Goal: Contribute content: Add original content to the website for others to see

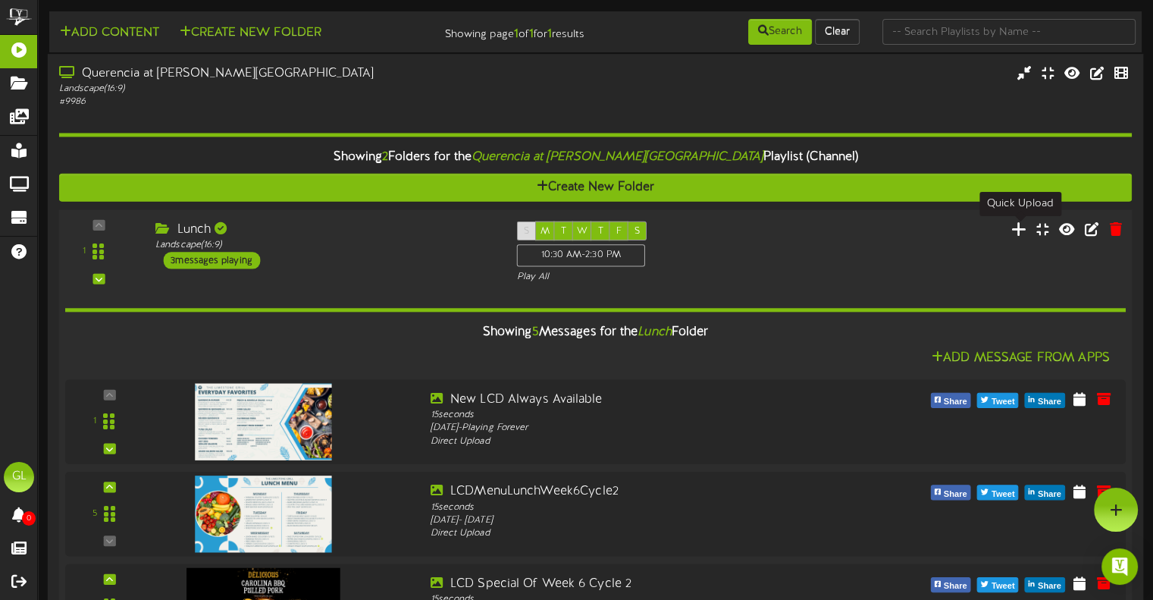
click at [1017, 228] on icon at bounding box center [1019, 228] width 16 height 17
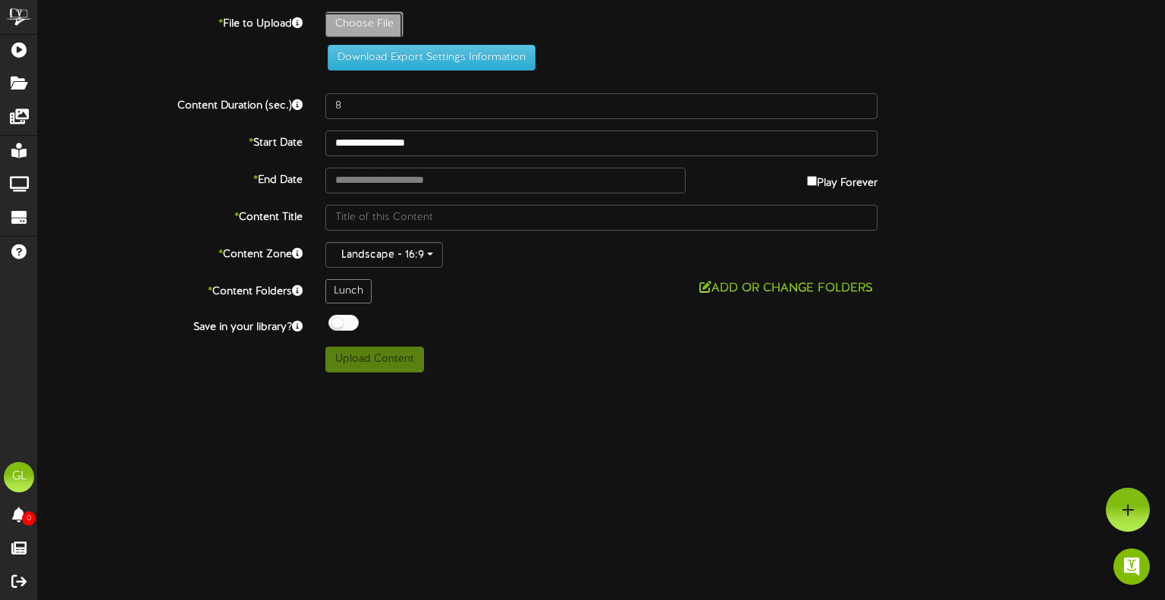
type input "**********"
type input "LCDLunchMenuWeek2Cycle2"
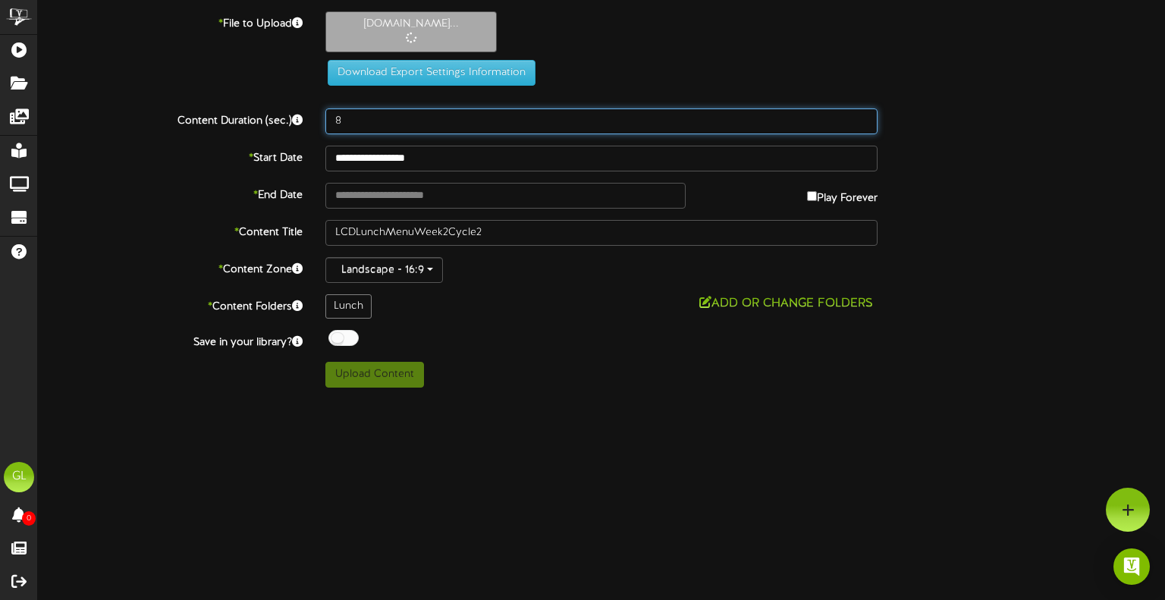
click at [360, 121] on input "8" at bounding box center [601, 121] width 552 height 26
type input "15"
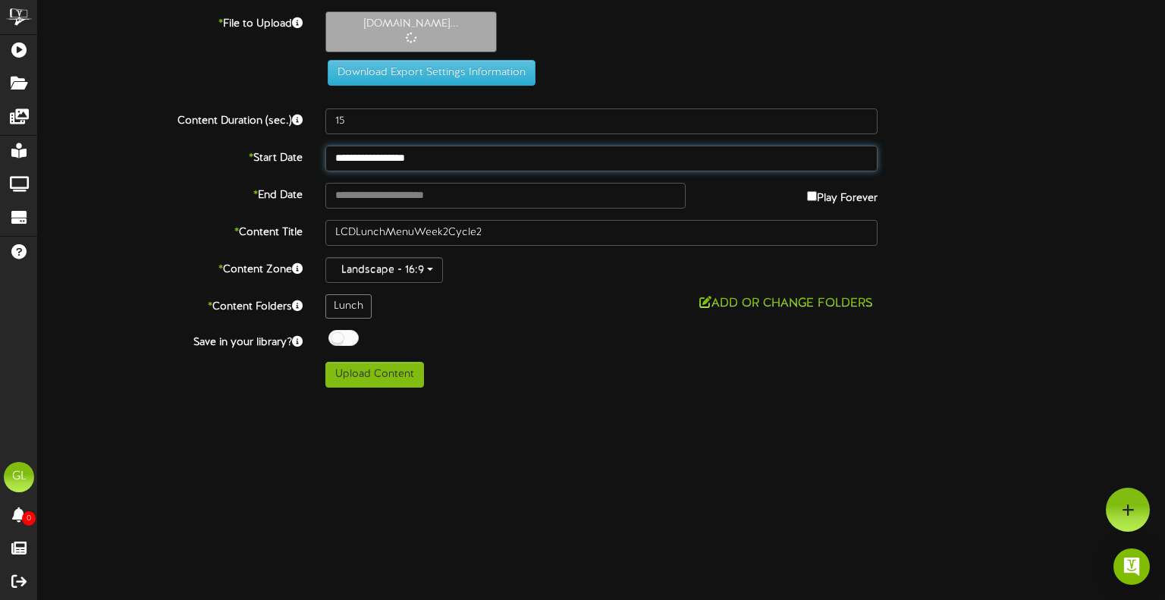
click at [451, 151] on input "**********" at bounding box center [601, 159] width 552 height 26
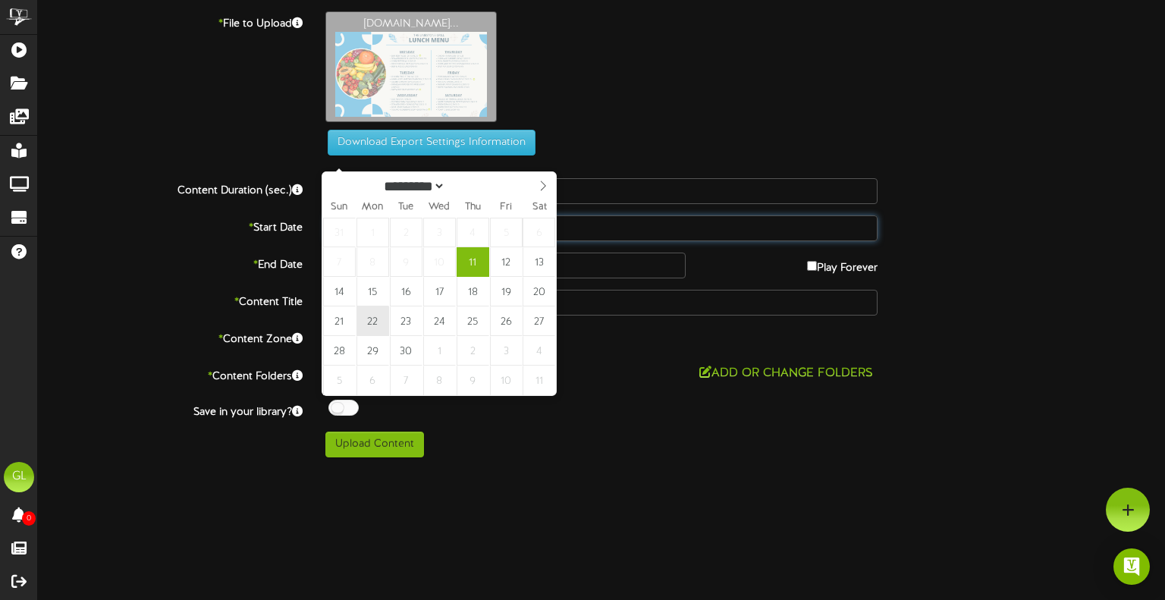
type input "**********"
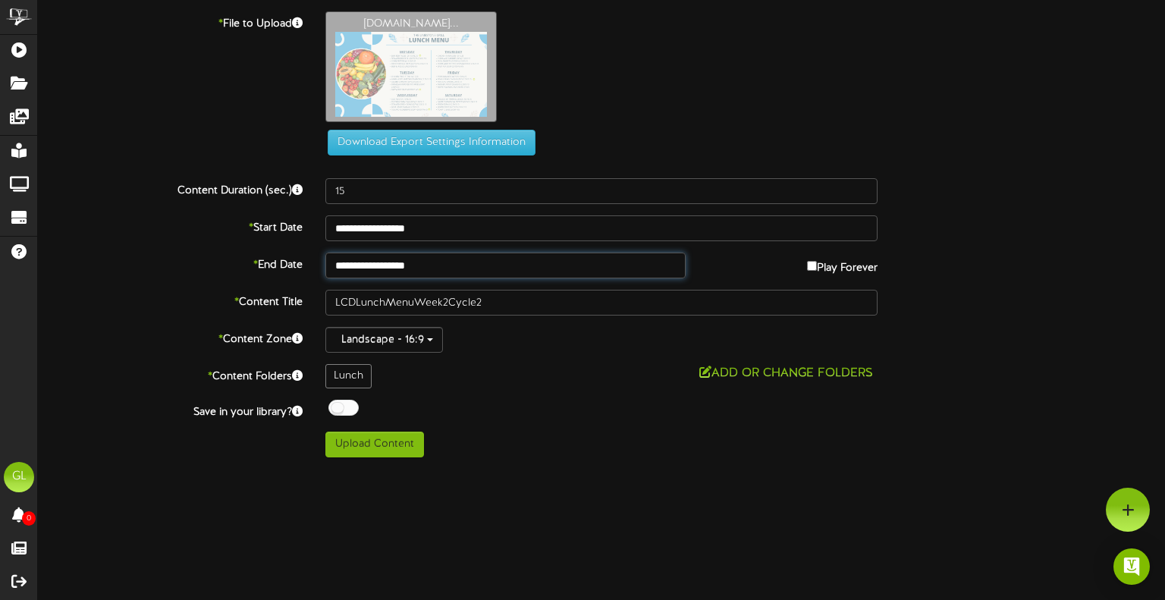
click at [446, 263] on input "**********" at bounding box center [505, 265] width 360 height 26
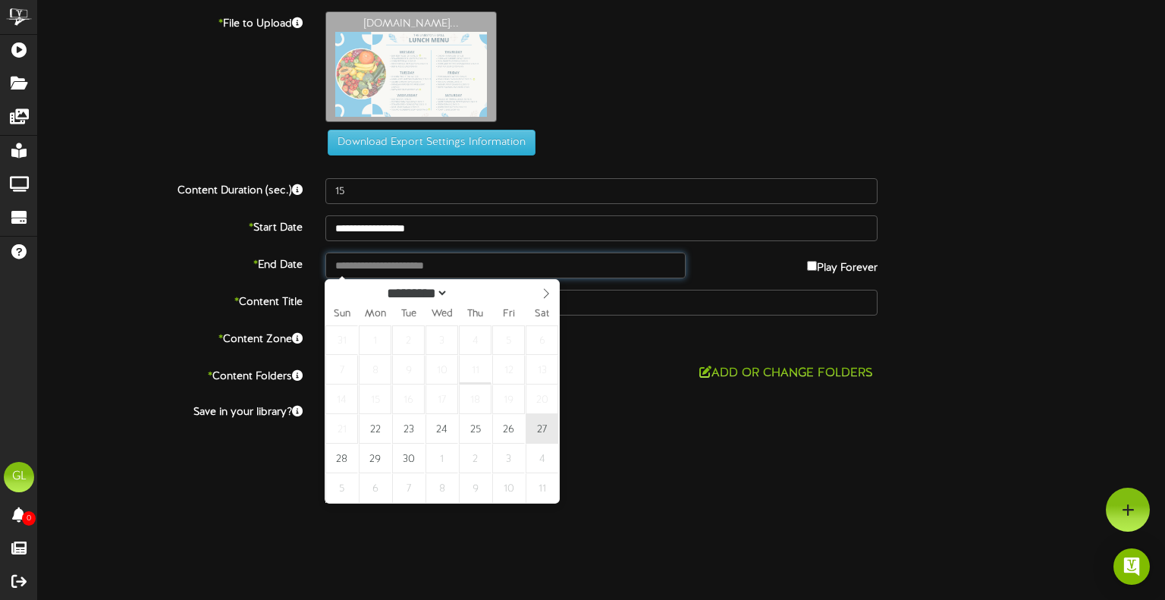
type input "**********"
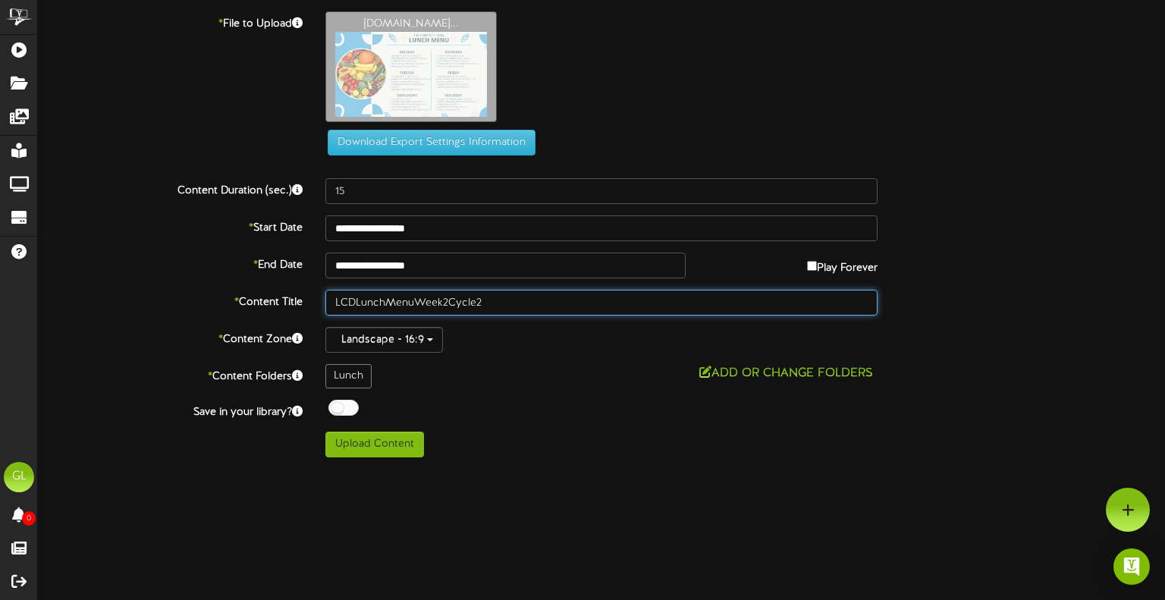
click at [474, 303] on input "LCDLunchMenuWeek2Cycle2" at bounding box center [601, 303] width 552 height 26
click at [448, 303] on input "LCDLunchMenuWeek2Cycle 2" at bounding box center [601, 303] width 552 height 26
click at [442, 303] on input "LCDLunchMenuWeek2 Cycle 2" at bounding box center [601, 303] width 552 height 26
click at [414, 299] on input "LCDLunchMenuWeek 2 Cycle 2" at bounding box center [601, 303] width 552 height 26
click at [384, 301] on input "LCDLunchMenu Week 2 Cycle 2" at bounding box center [601, 303] width 552 height 26
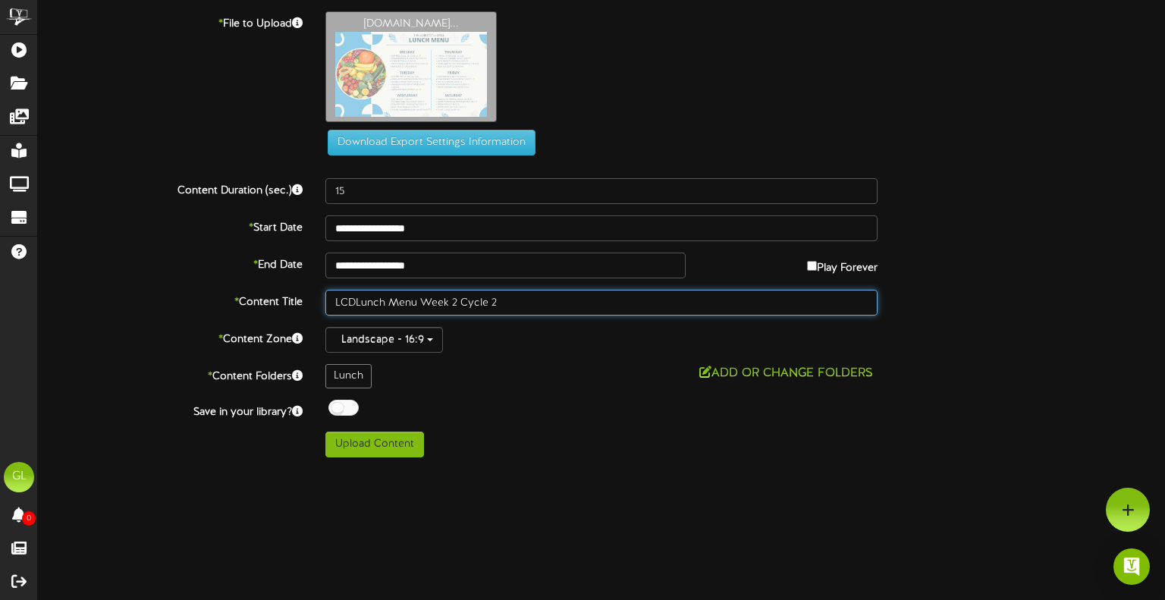
click at [354, 305] on input "LCDLunch Menu Week 2 Cycle 2" at bounding box center [601, 303] width 552 height 26
type input "LCD Lunch Menu Week 2 Cycle 2"
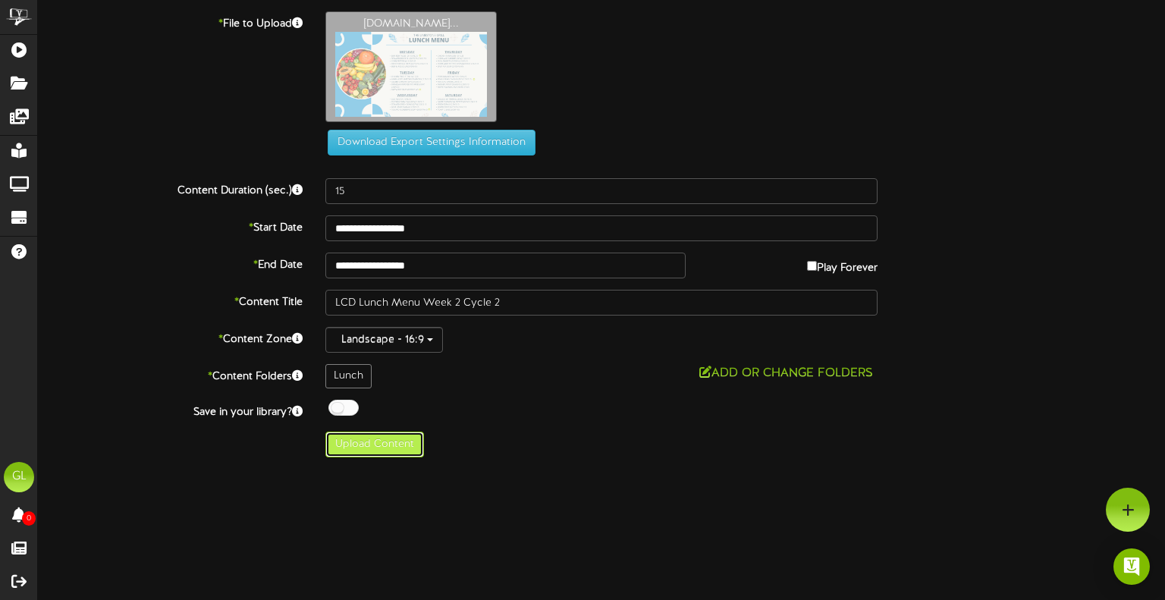
click at [364, 448] on button "Upload Content" at bounding box center [374, 444] width 99 height 26
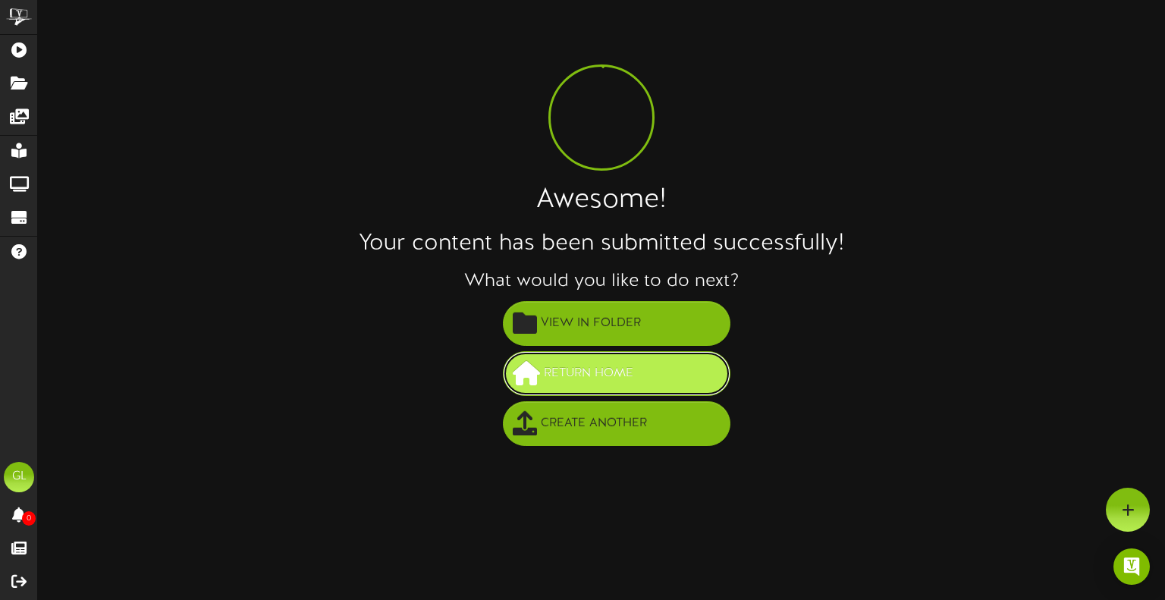
click at [644, 364] on button "Return Home" at bounding box center [616, 373] width 227 height 45
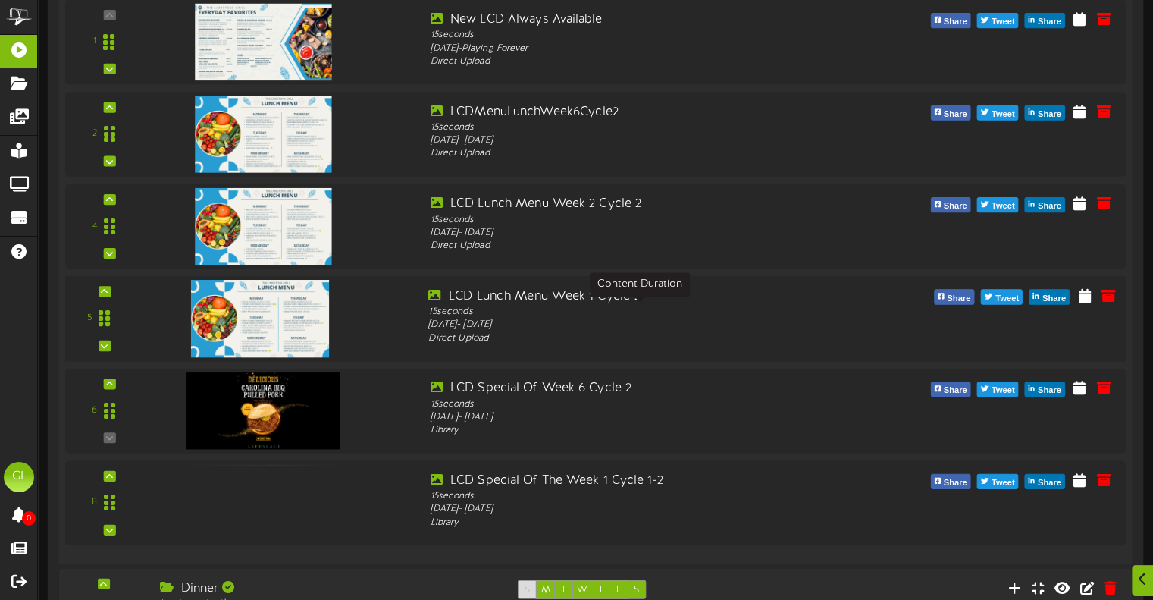
scroll to position [455, 0]
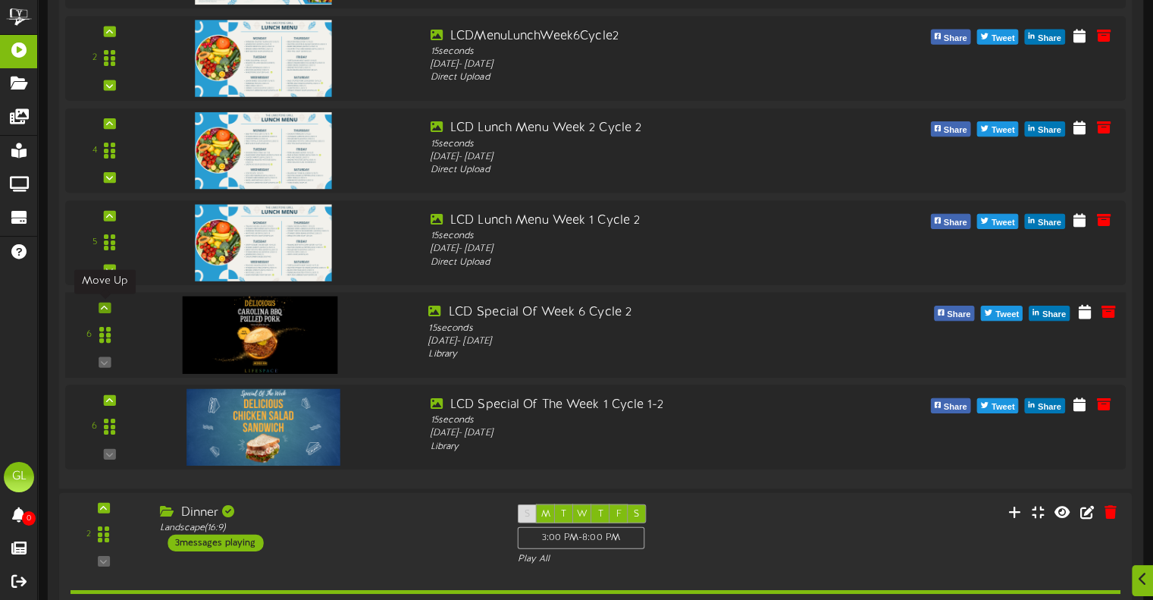
click at [102, 307] on icon at bounding box center [104, 307] width 7 height 8
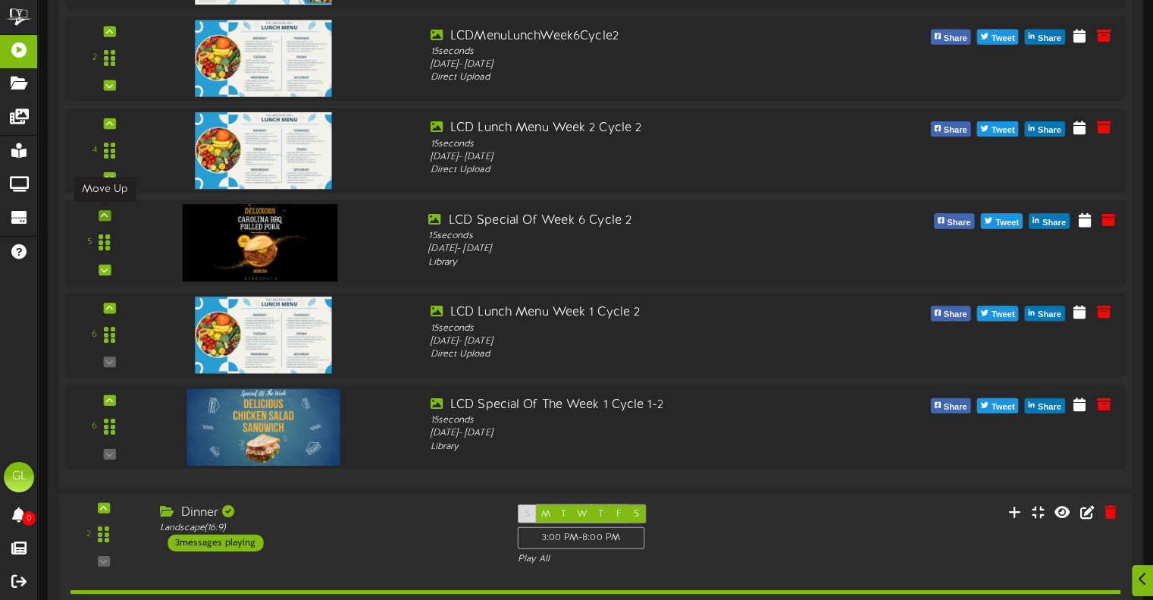
click at [110, 212] on div at bounding box center [105, 215] width 12 height 11
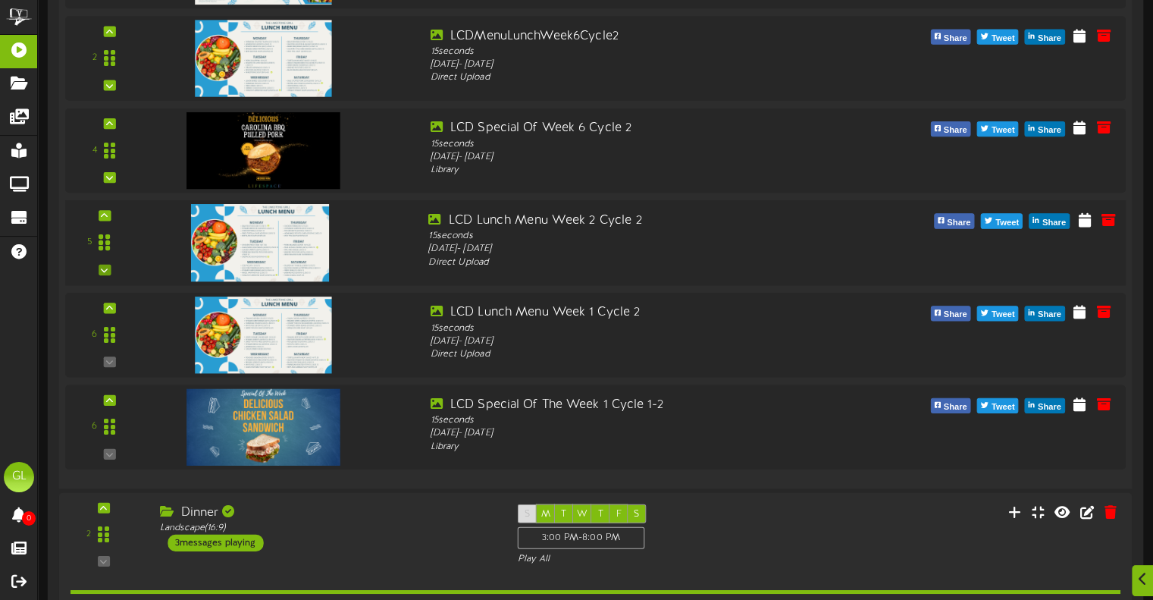
click at [107, 269] on icon at bounding box center [104, 270] width 7 height 8
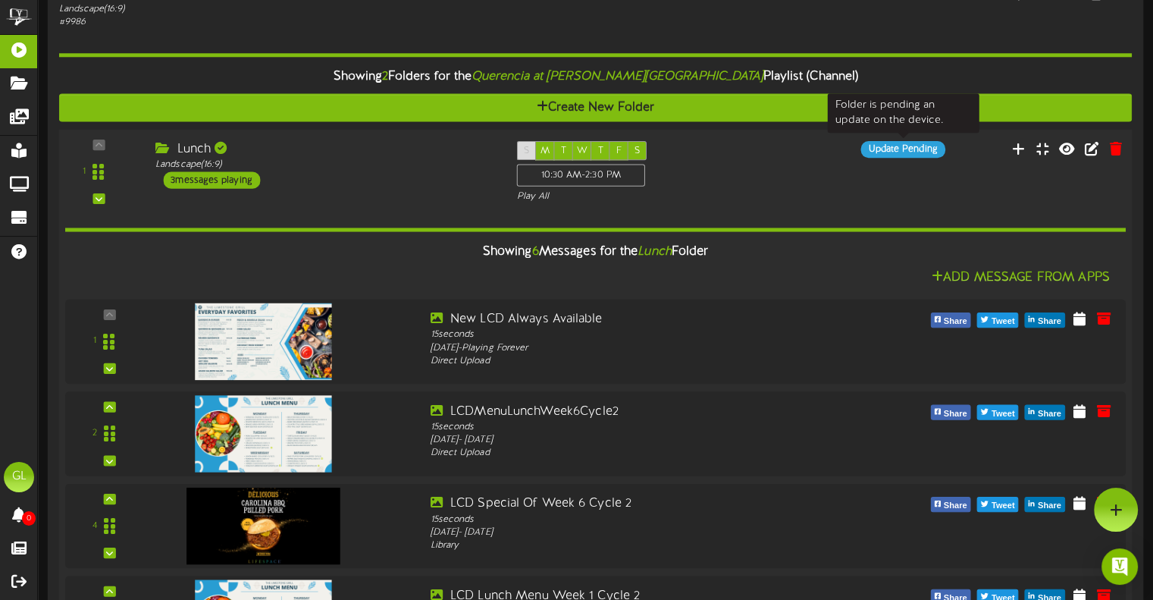
scroll to position [76, 0]
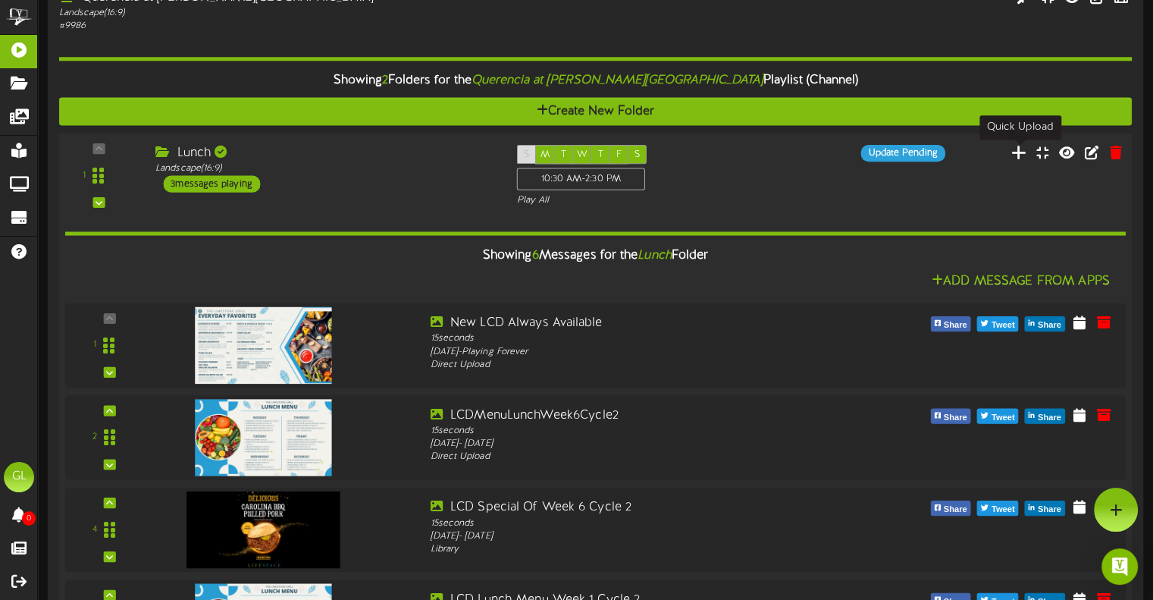
click at [1014, 157] on icon at bounding box center [1019, 151] width 16 height 17
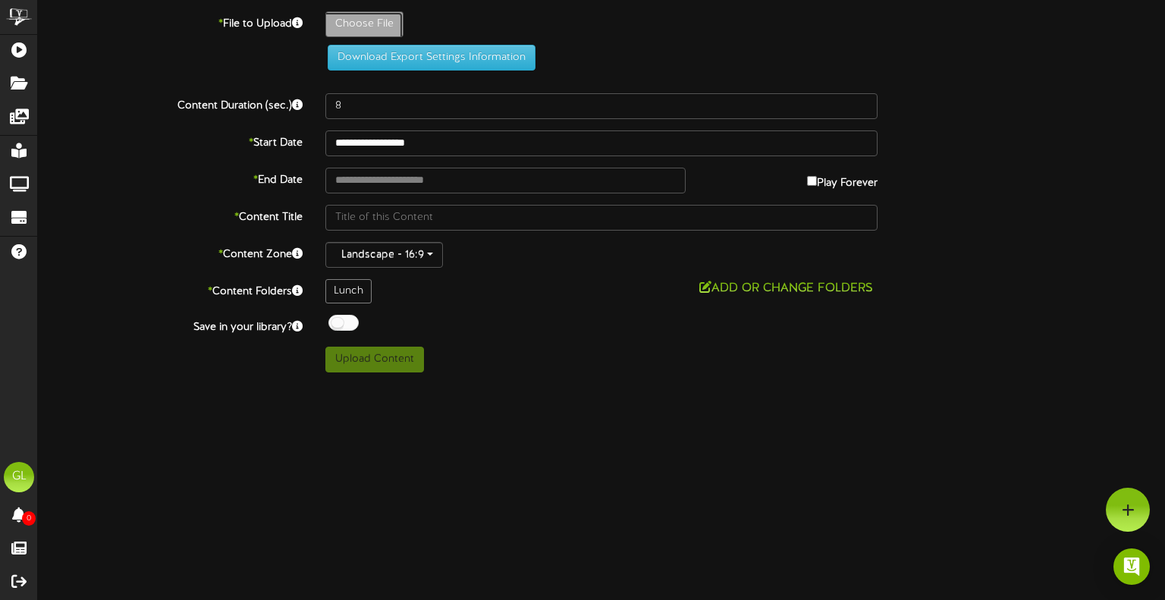
type input "**********"
type input "LCDDinnerMenuWeek2Cycle2"
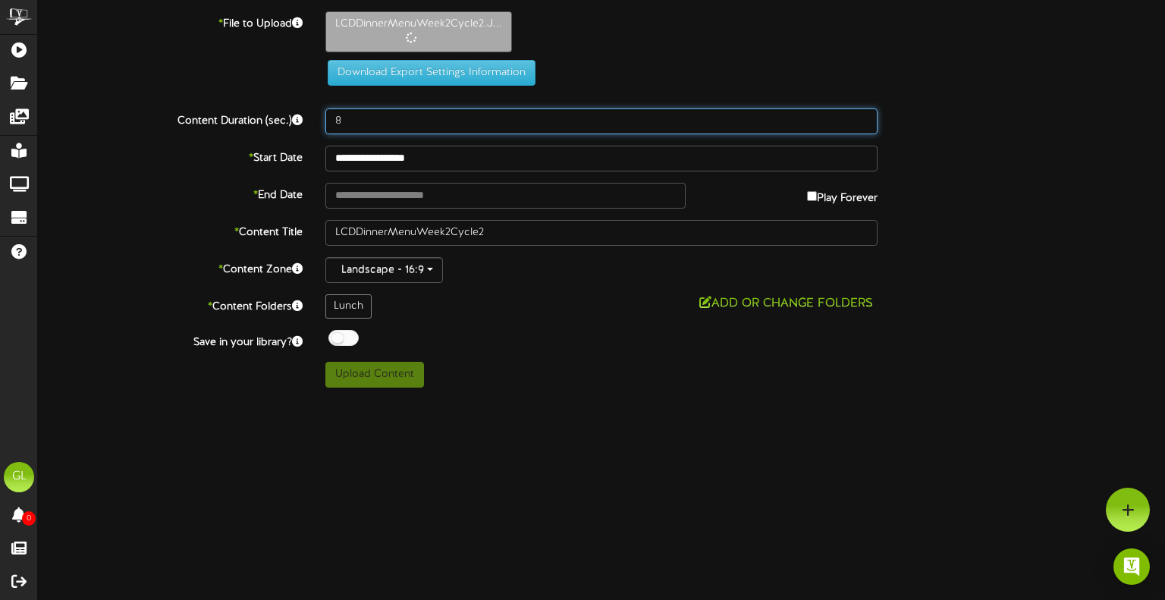
click at [370, 114] on input "8" at bounding box center [601, 121] width 552 height 26
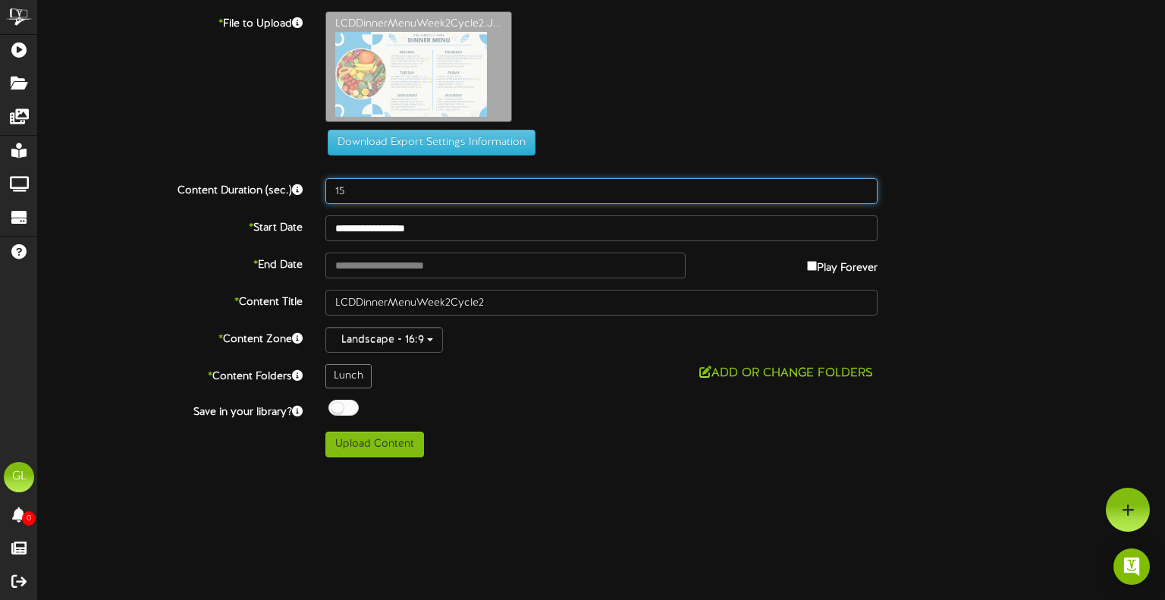
type input "15"
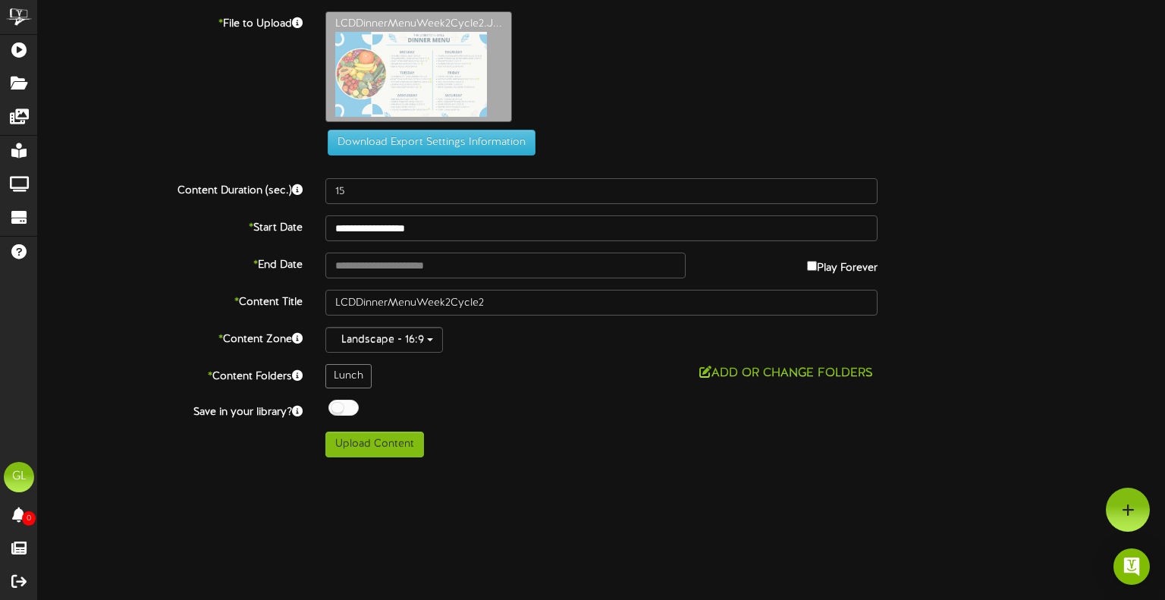
click at [497, 165] on div "* File to Upload LCDDinnerMenuWeek2Cycle2.J... Download Export Settings Informa…" at bounding box center [601, 88] width 1149 height 155
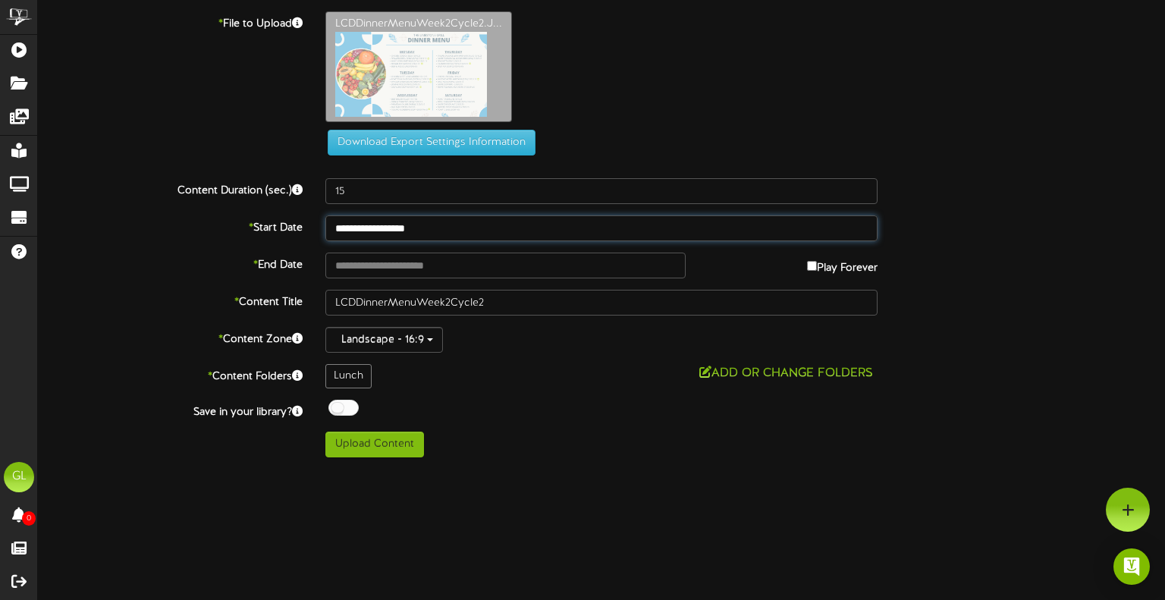
click at [419, 228] on input "**********" at bounding box center [601, 228] width 552 height 26
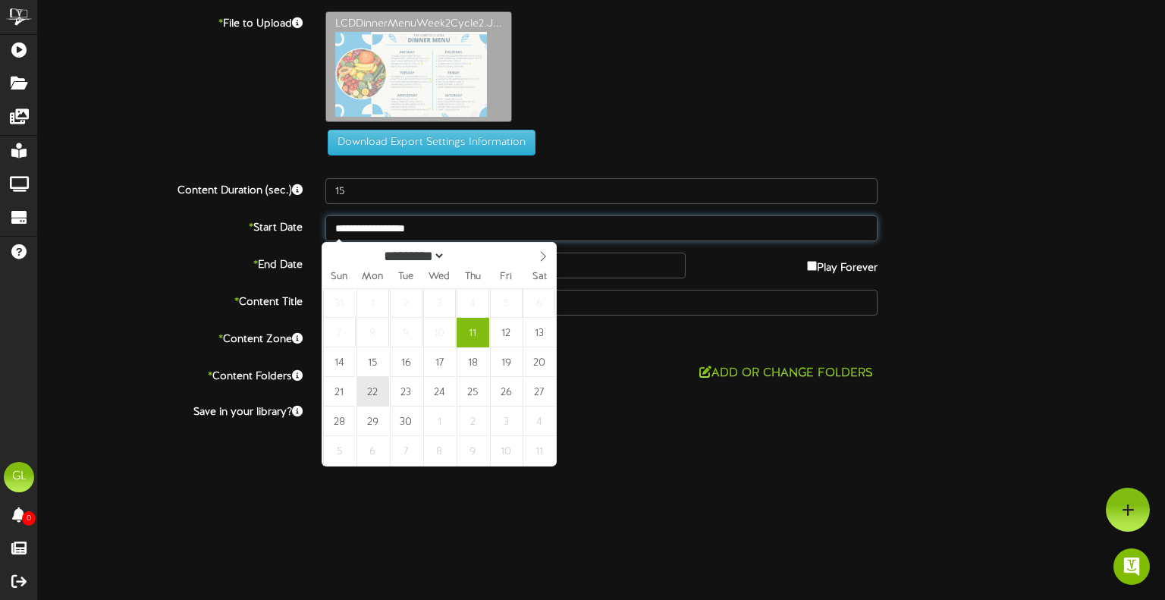
type input "**********"
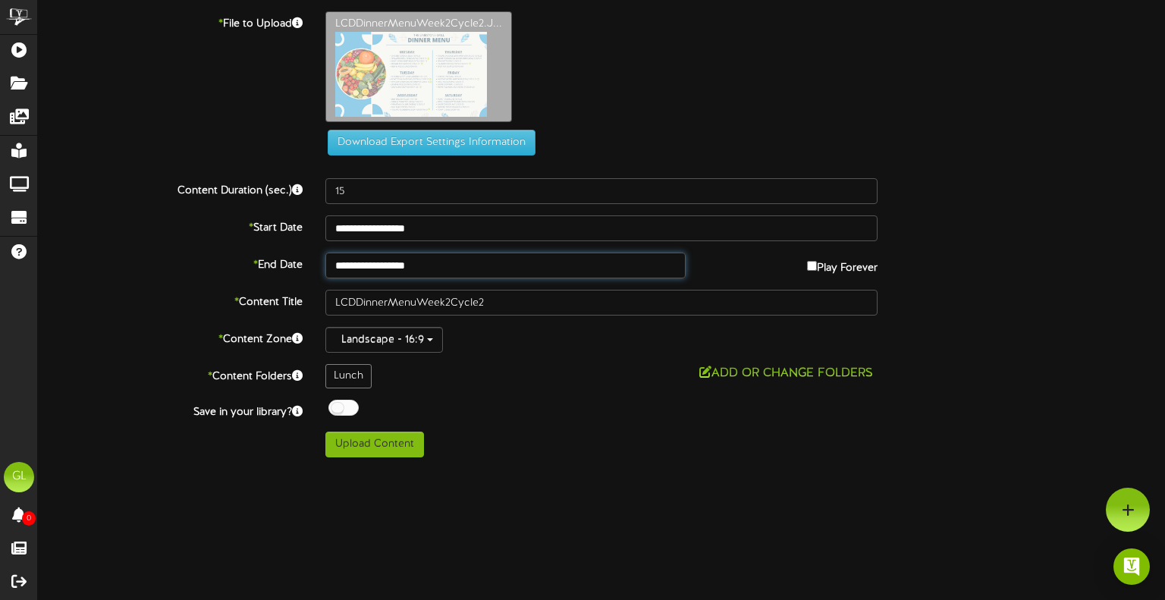
click at [449, 274] on input "**********" at bounding box center [505, 265] width 360 height 26
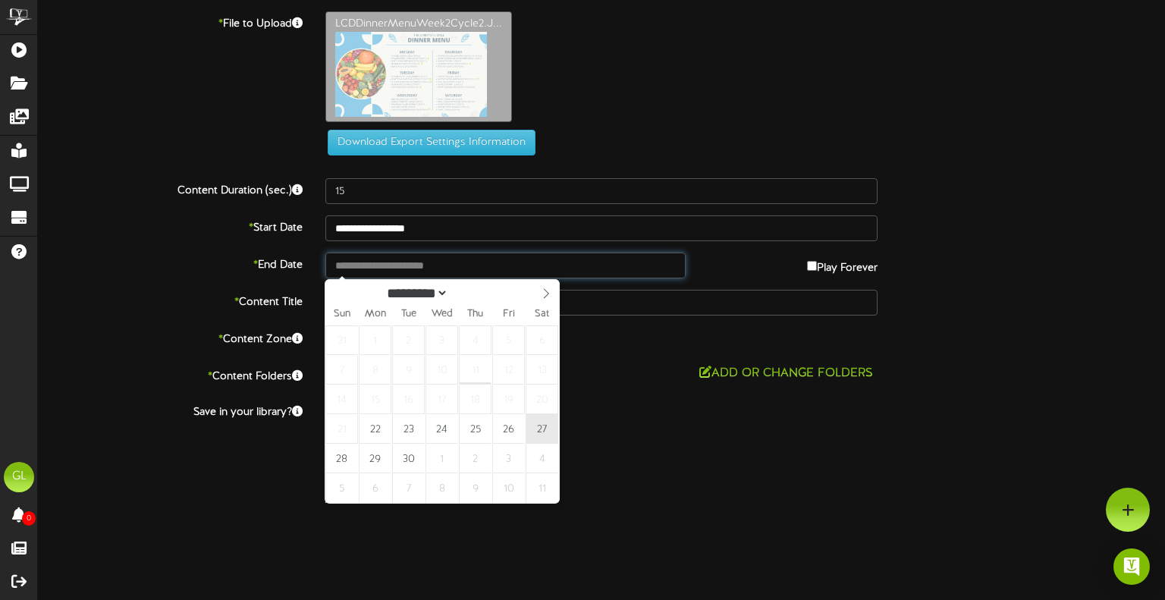
type input "**********"
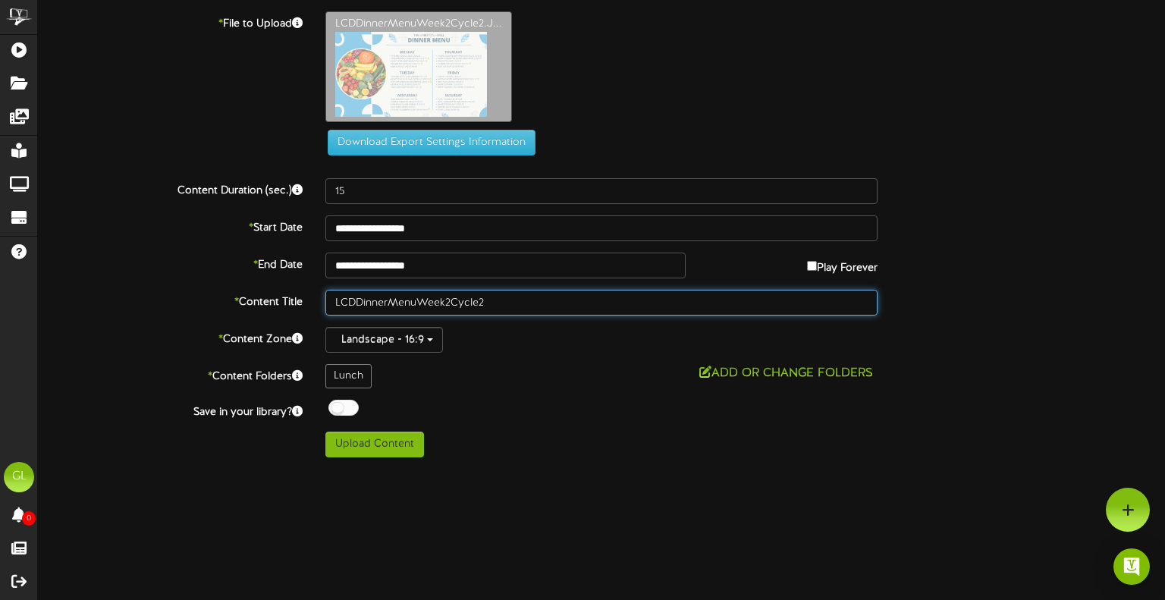
click at [477, 305] on input "LCDDinnerMenuWeek2Cycle2" at bounding box center [601, 303] width 552 height 26
click at [448, 302] on input "LCDDinnerMenuWeek2Cycle 2" at bounding box center [601, 303] width 552 height 26
click at [444, 305] on input "LCDDinnerMenuWeek2 Cycle 2" at bounding box center [601, 303] width 552 height 26
click at [415, 301] on input "LCDDinnerMenuWeek 2 Cycle 2" at bounding box center [601, 303] width 552 height 26
click at [390, 301] on input "LCDDinnerMenu Week 2 Cycle 2" at bounding box center [601, 303] width 552 height 26
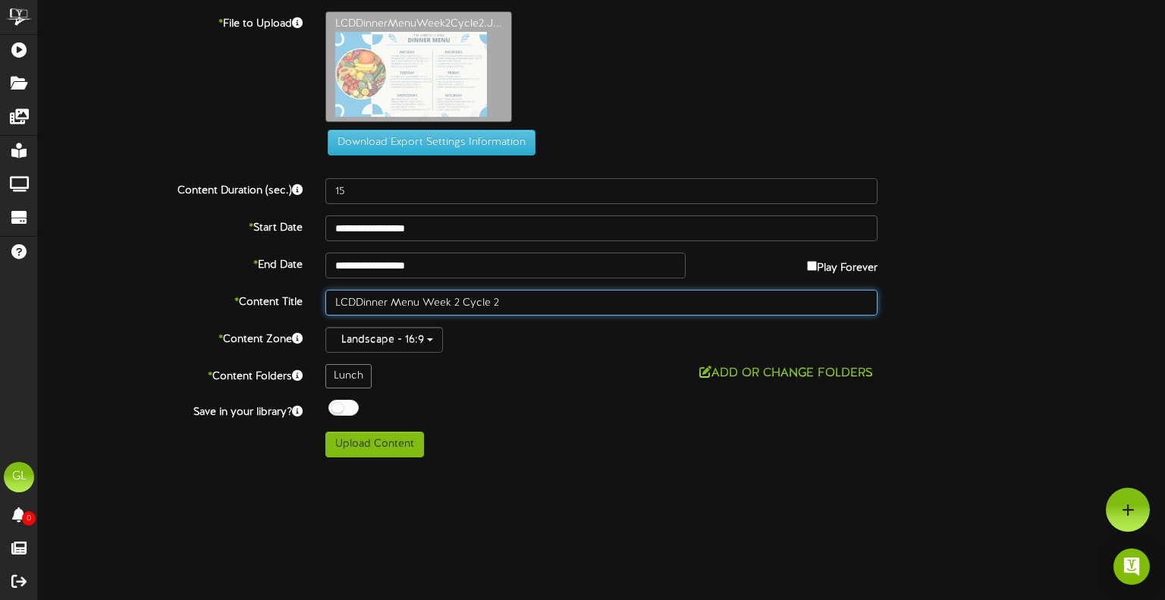
click at [354, 303] on input "LCDDinner Menu Week 2 Cycle 2" at bounding box center [601, 303] width 552 height 26
type input "LCD Dinner Menu Week 2 Cycle 2"
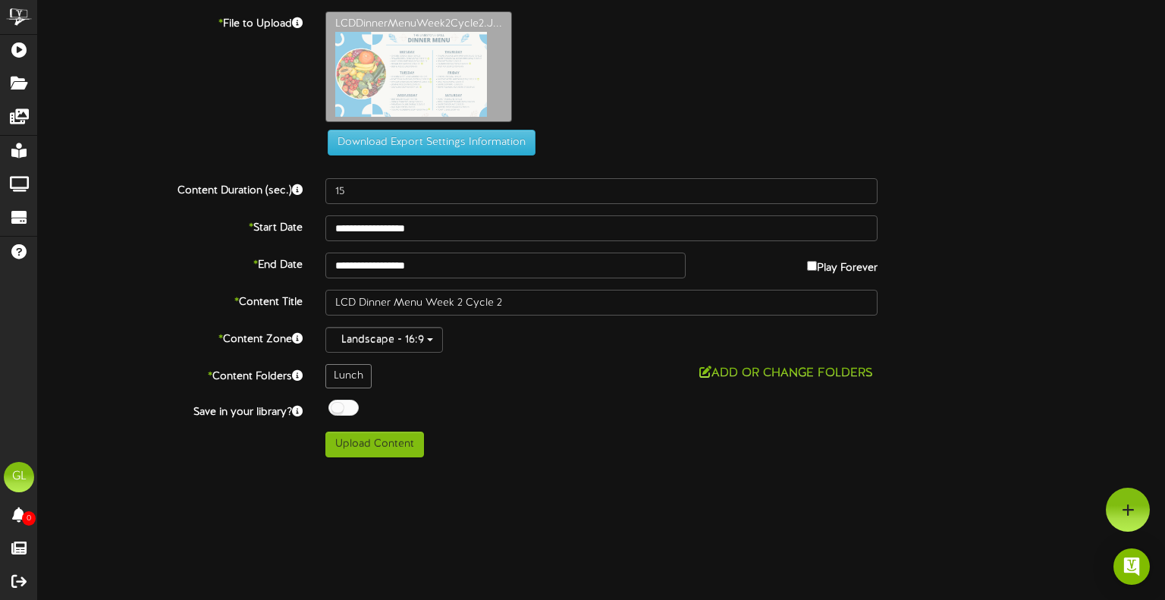
click at [769, 384] on div "Lunch Add or Change Folders" at bounding box center [601, 376] width 575 height 24
click at [773, 367] on button "Add or Change Folders" at bounding box center [785, 373] width 183 height 19
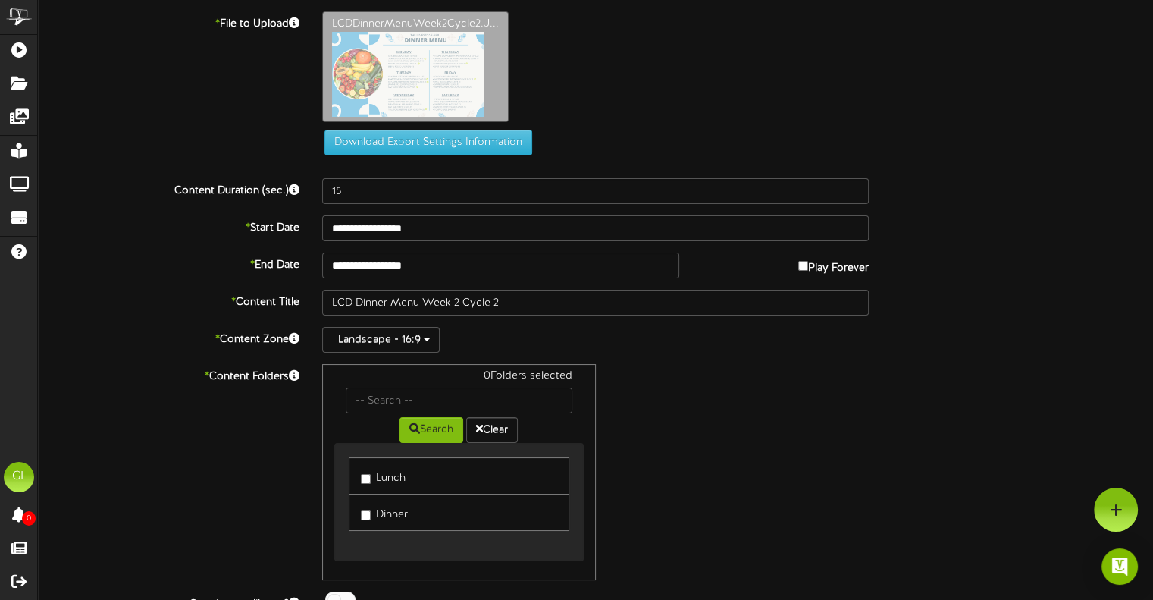
click at [365, 506] on label "Dinner" at bounding box center [384, 512] width 47 height 20
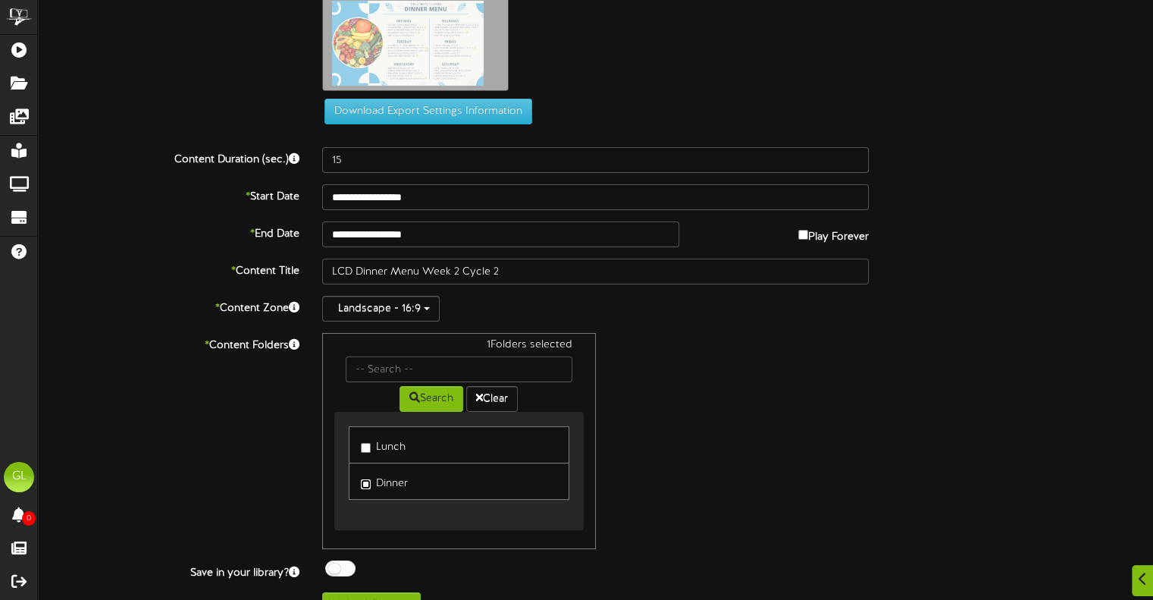
scroll to position [58, 0]
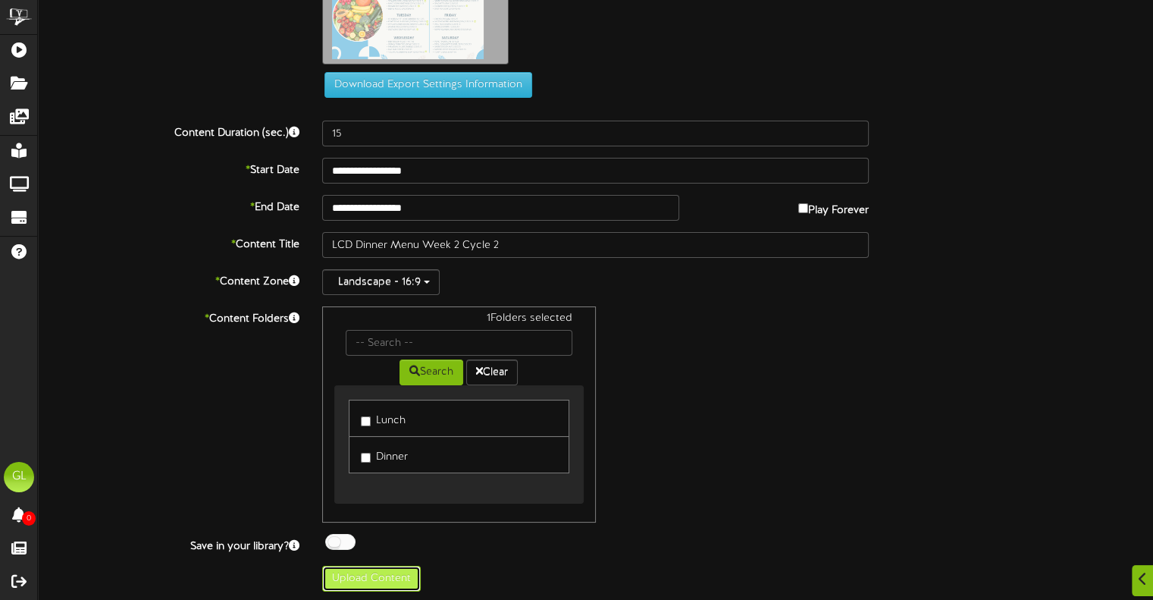
click at [368, 570] on button "Upload Content" at bounding box center [371, 579] width 99 height 26
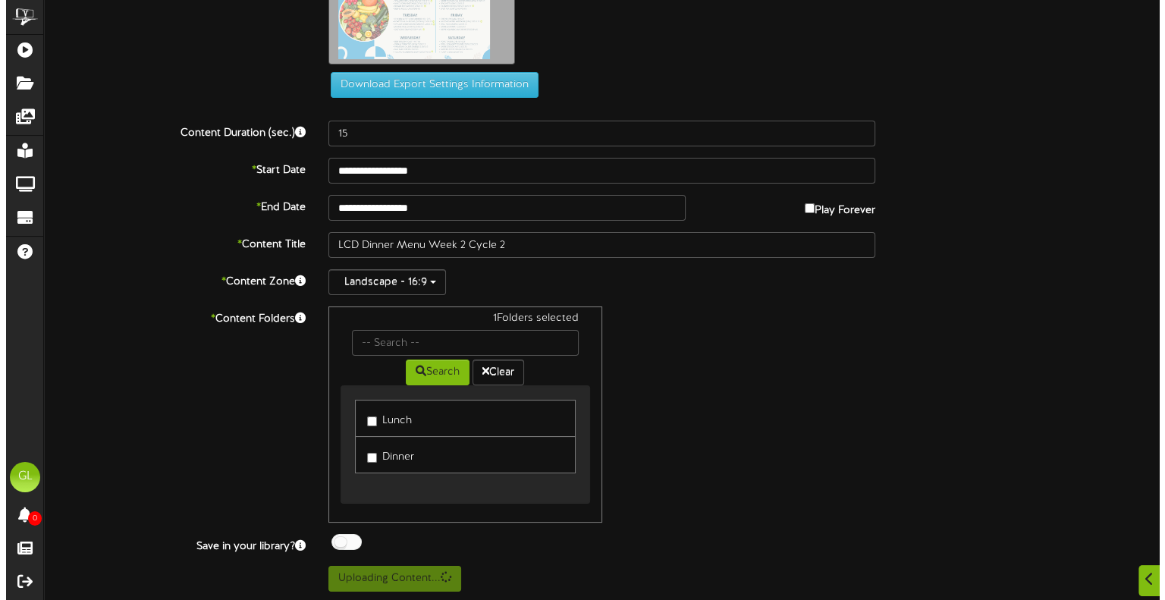
scroll to position [0, 0]
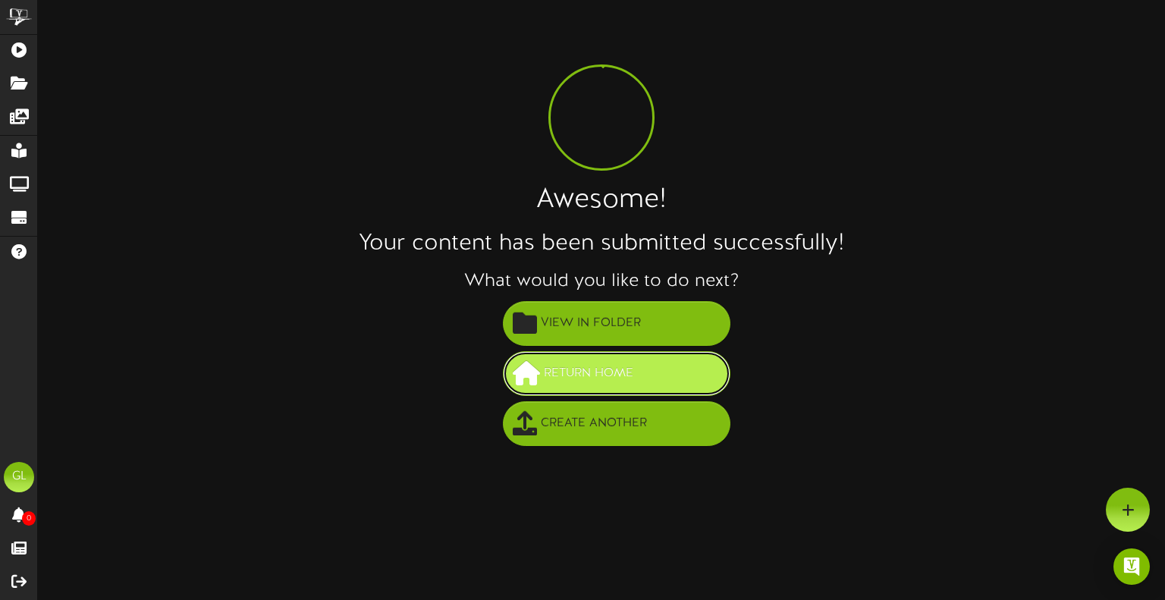
click at [643, 367] on button "Return Home" at bounding box center [616, 373] width 227 height 45
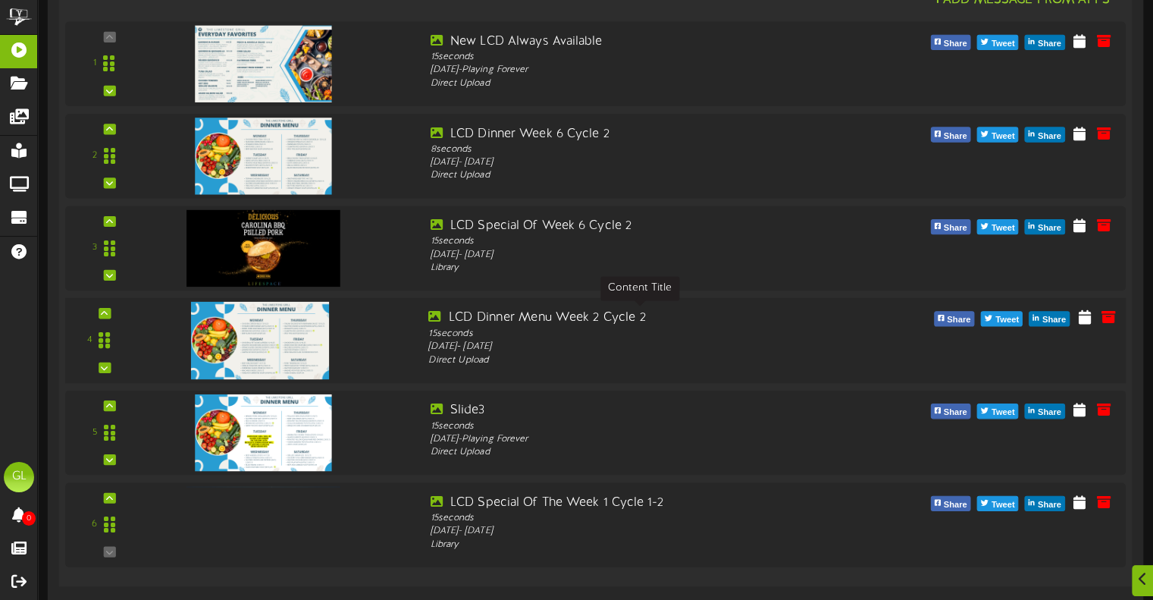
scroll to position [1093, 0]
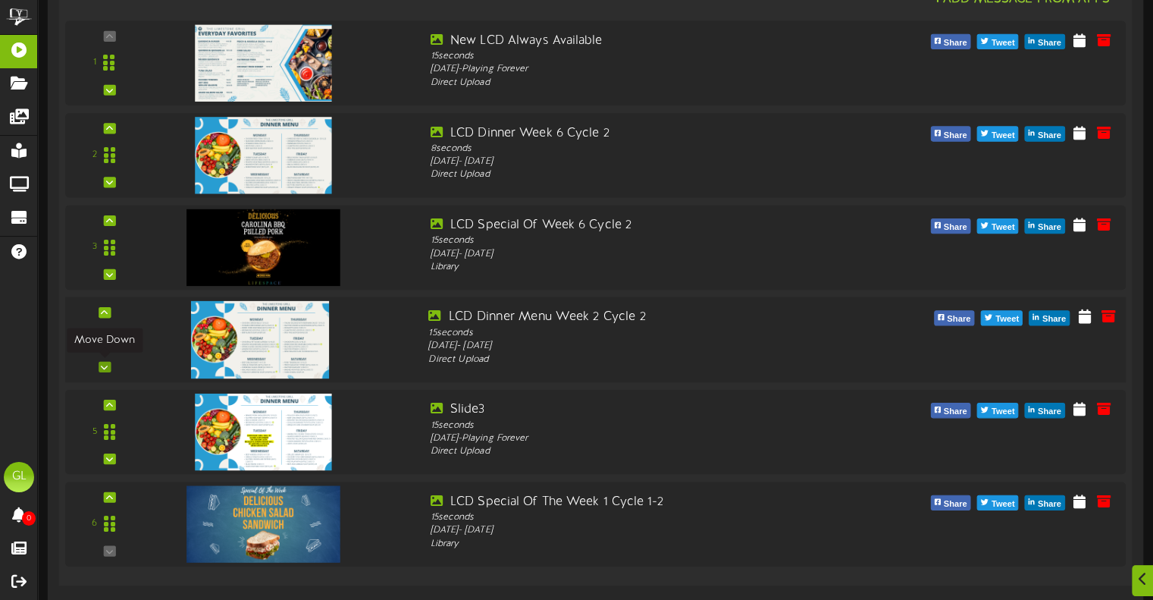
click at [110, 366] on div at bounding box center [105, 366] width 12 height 11
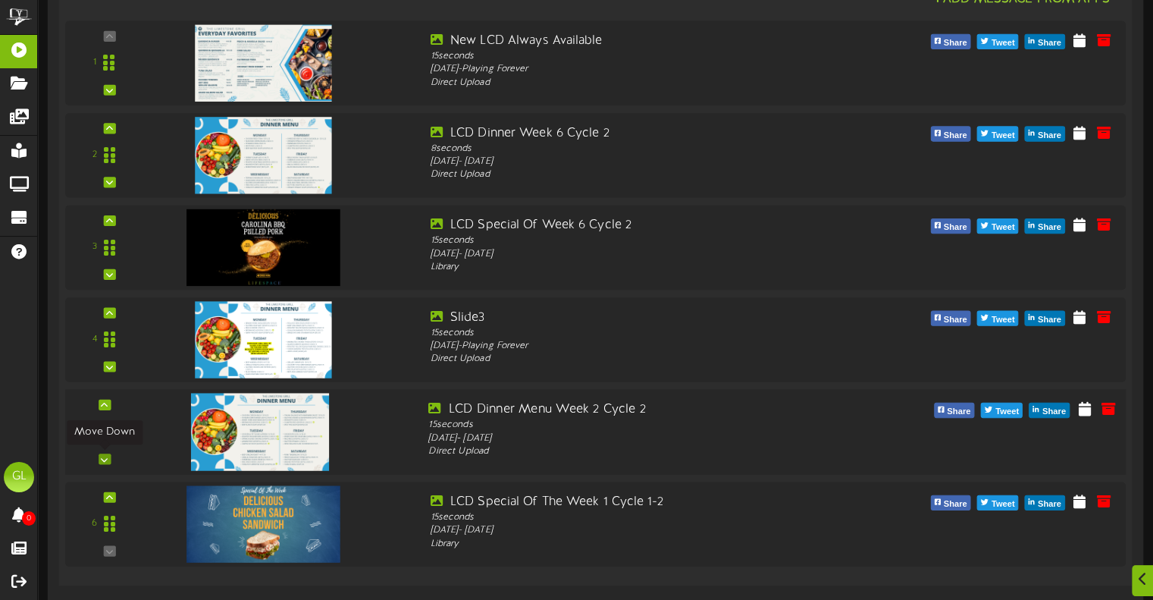
click at [103, 459] on icon at bounding box center [104, 459] width 7 height 8
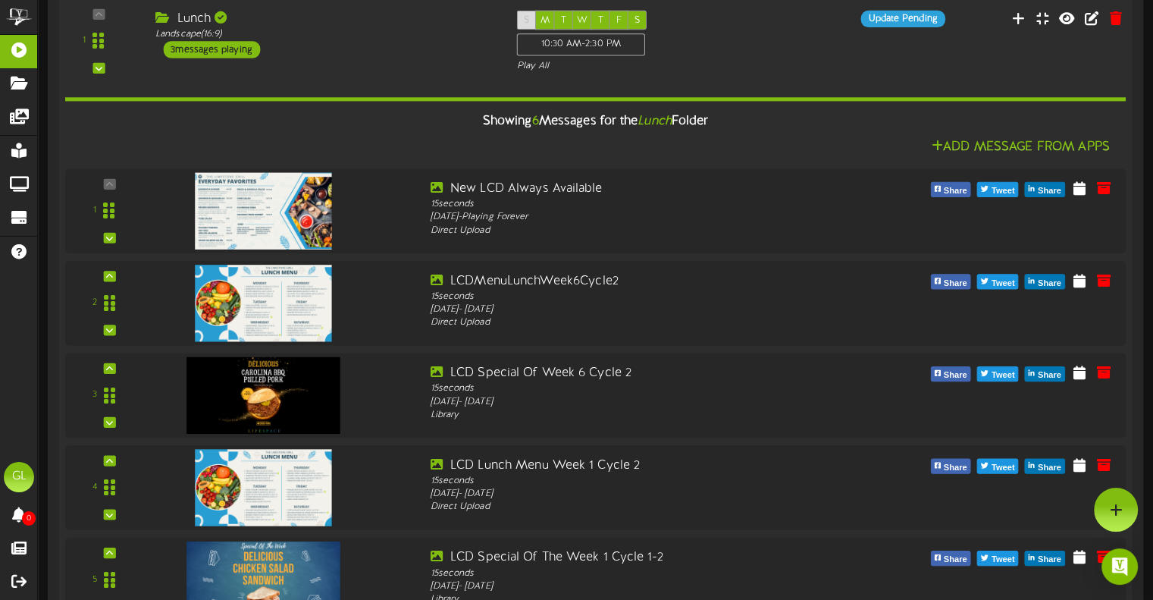
scroll to position [107, 0]
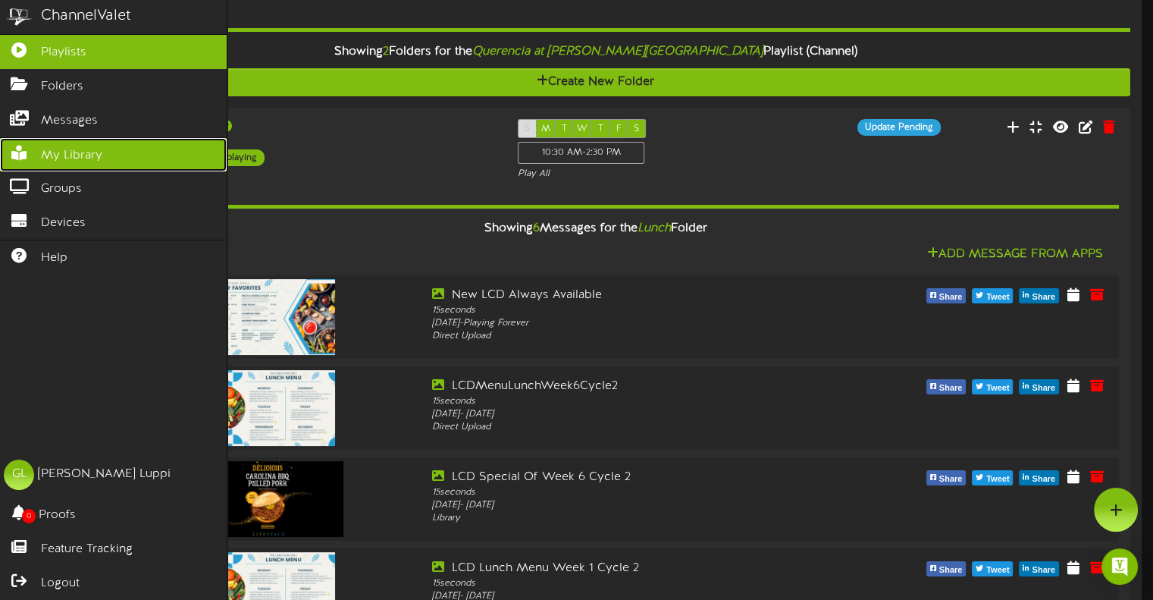
click at [87, 154] on span "My Library" at bounding box center [71, 155] width 61 height 17
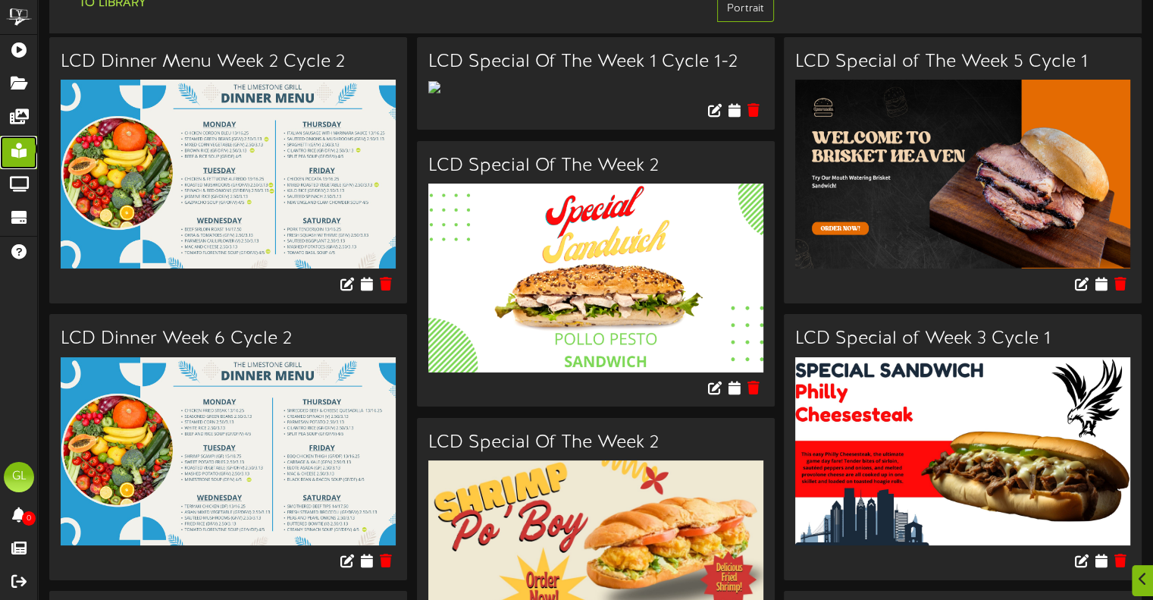
scroll to position [76, 0]
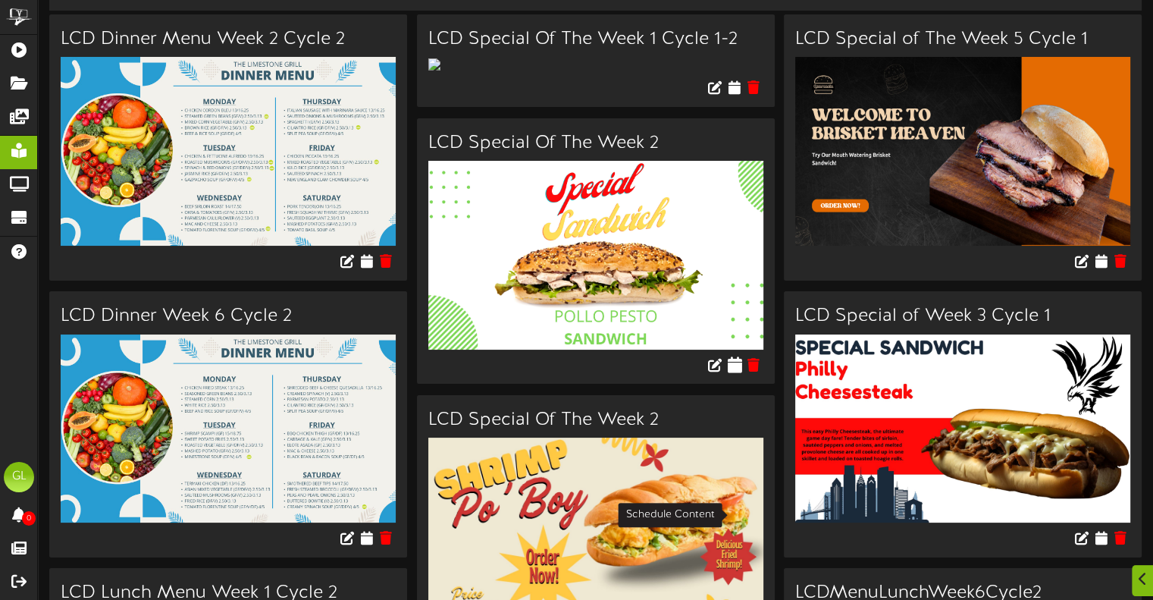
click at [731, 372] on icon at bounding box center [734, 364] width 14 height 17
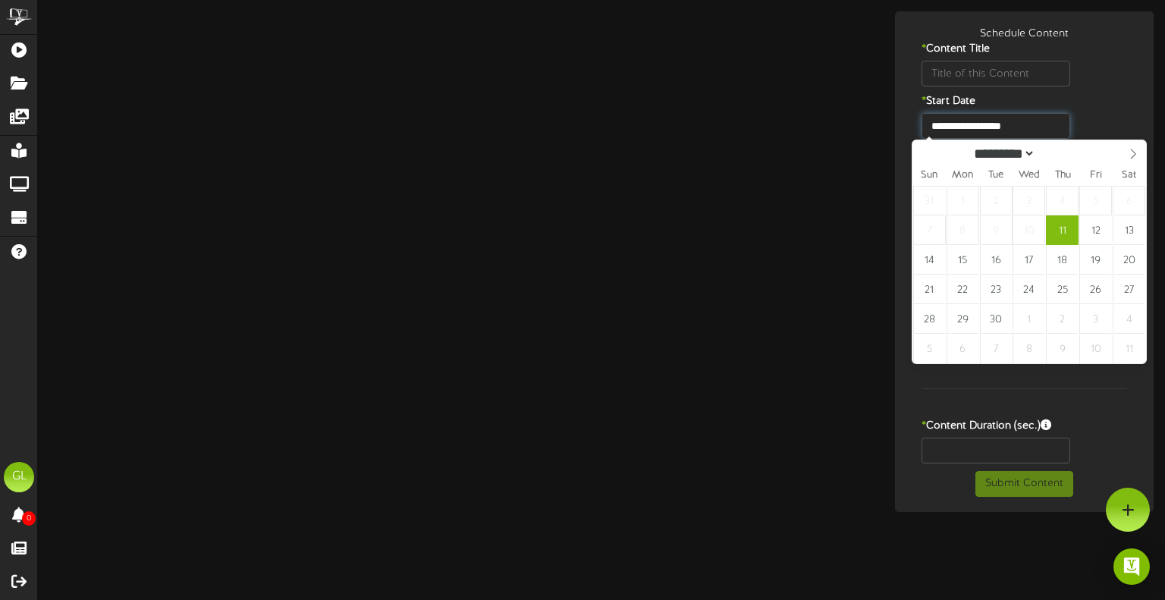
click at [994, 133] on input "**********" at bounding box center [995, 126] width 149 height 26
type input "**********"
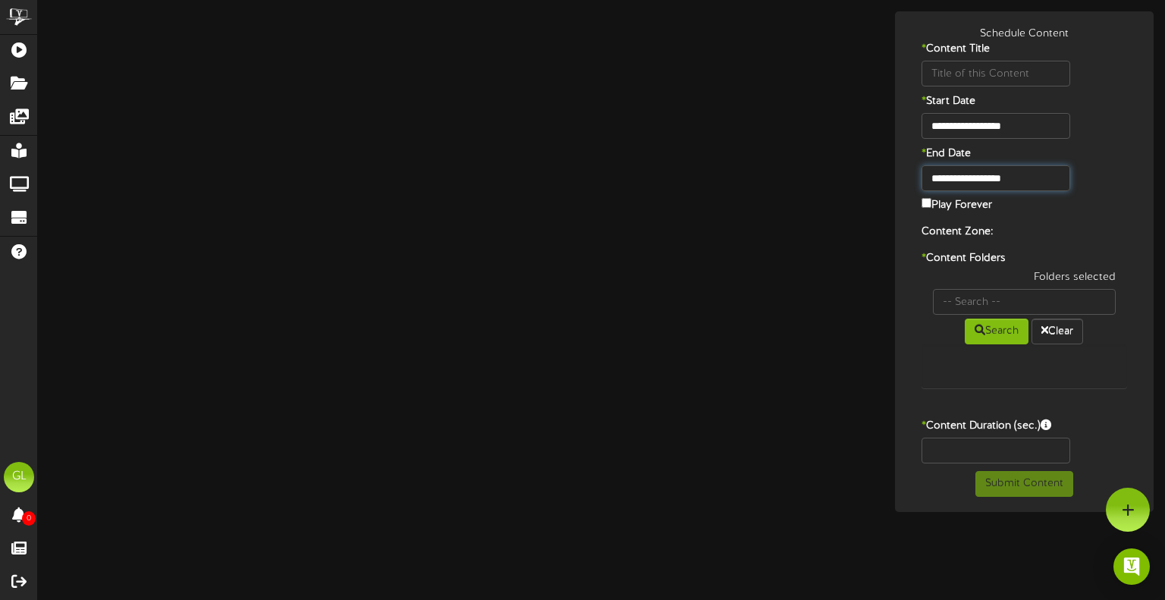
click at [1007, 186] on body "ChannelValet Playlists Folders Messages My Library Groups Devices Help GL Giuse…" at bounding box center [582, 256] width 1165 height 512
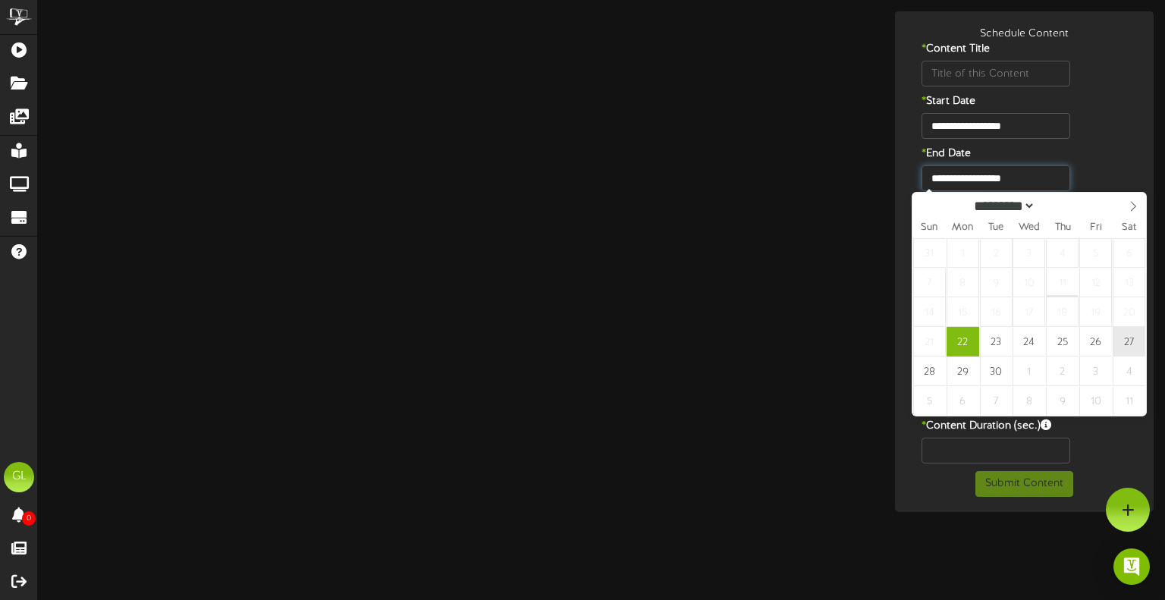
type input "**********"
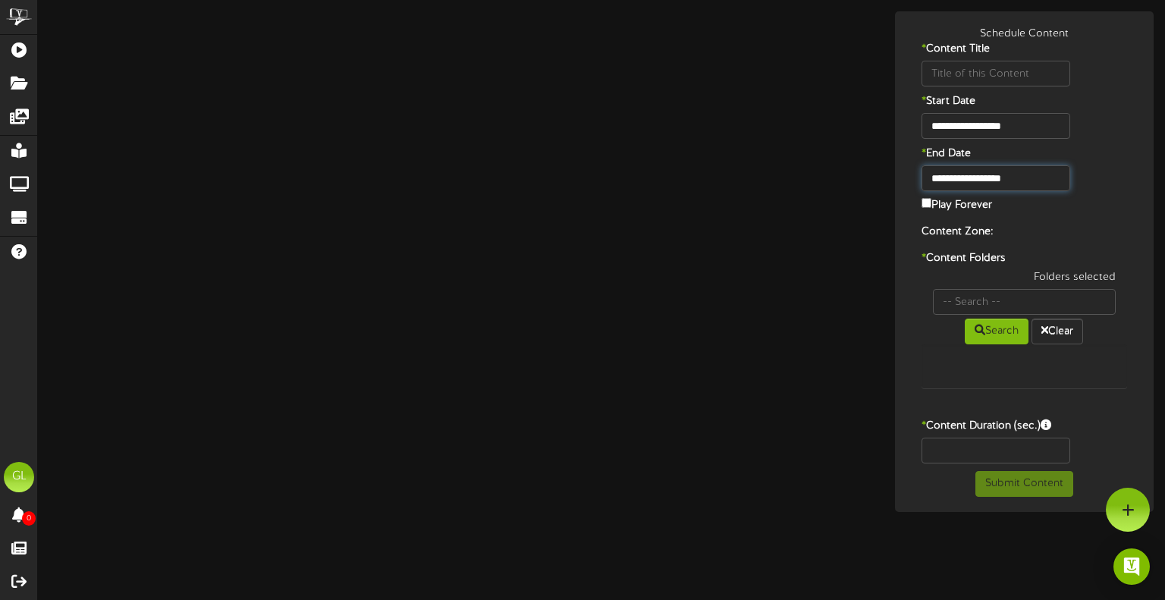
type input "LCD Special Of The Week 2"
type input "8"
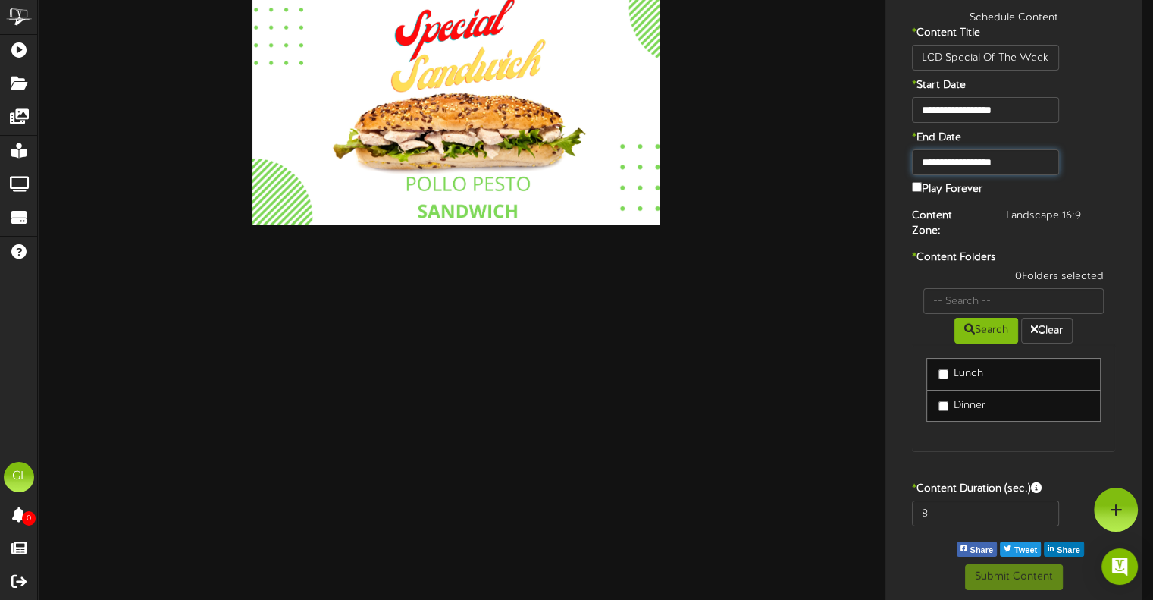
scroll to position [5, 0]
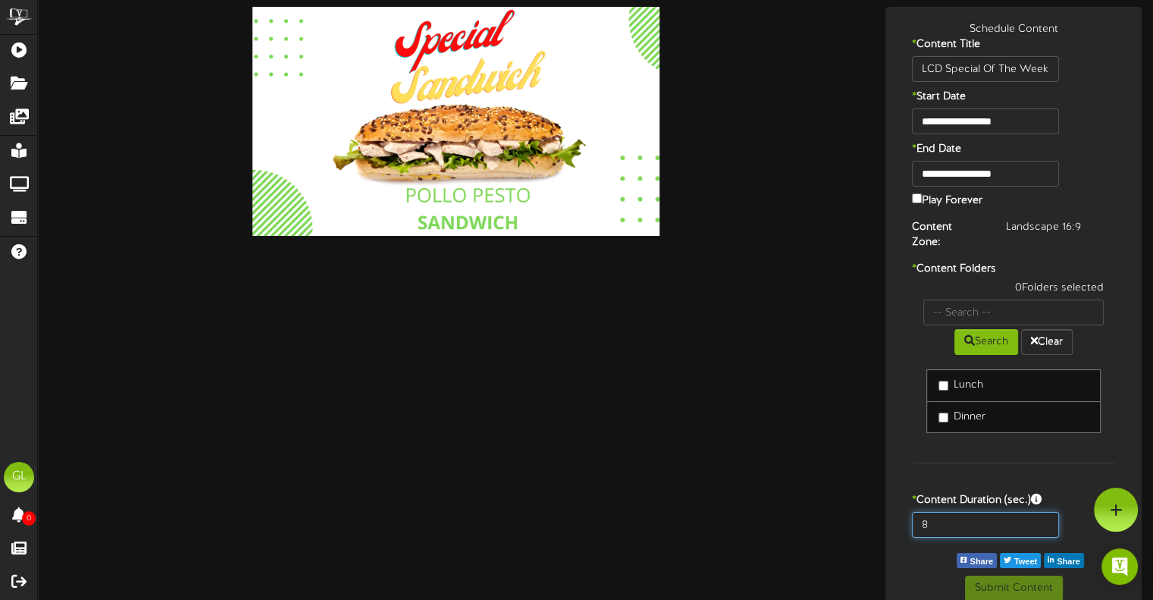
click at [970, 518] on input "8" at bounding box center [985, 525] width 146 height 26
type input "15"
click at [1009, 575] on button "Submit Content" at bounding box center [1014, 588] width 98 height 26
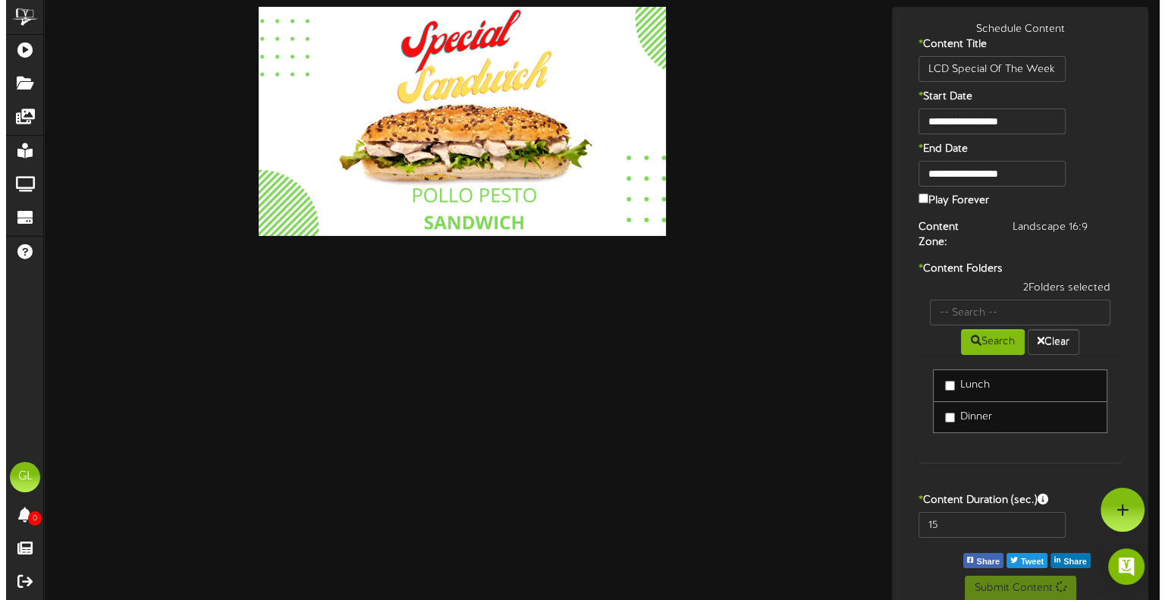
scroll to position [0, 0]
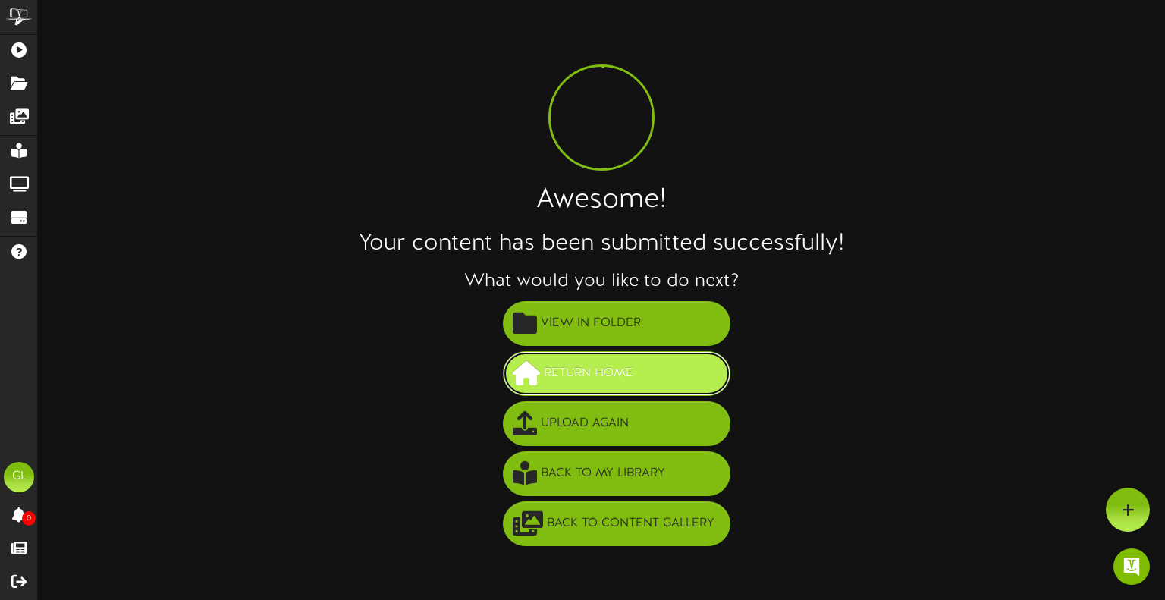
click at [592, 356] on button "Return Home" at bounding box center [616, 373] width 227 height 45
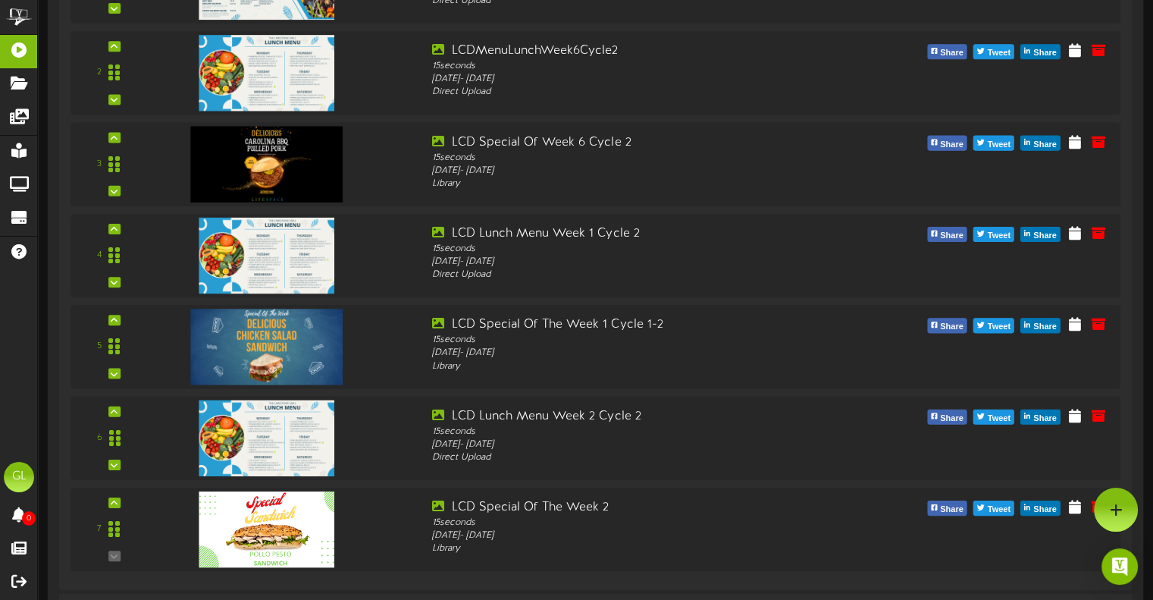
scroll to position [61, 0]
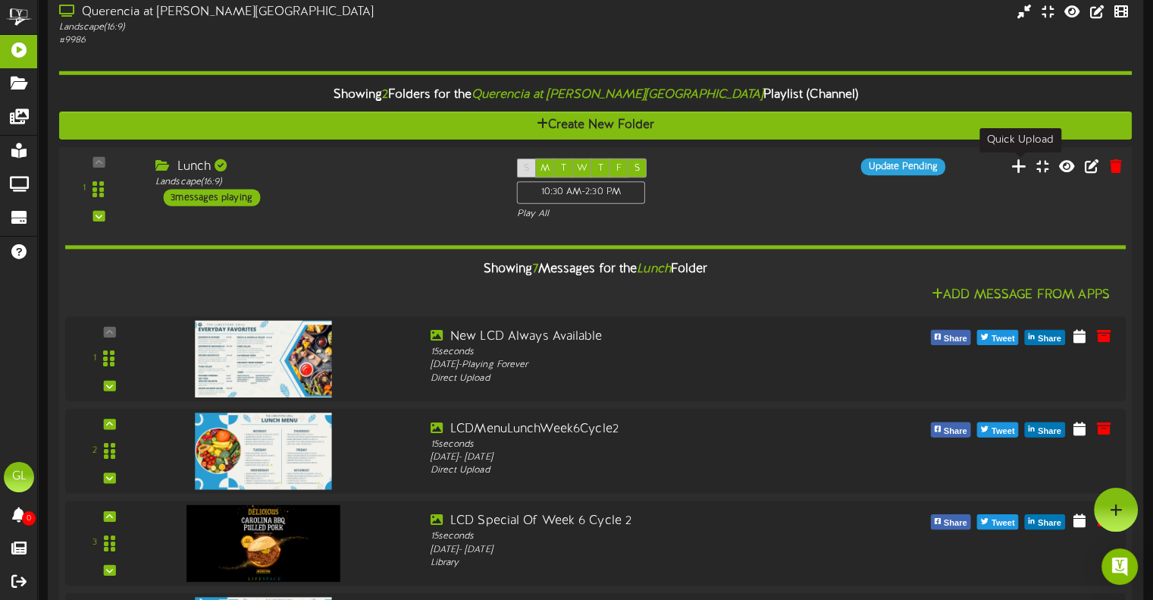
click at [1021, 167] on icon at bounding box center [1019, 165] width 16 height 17
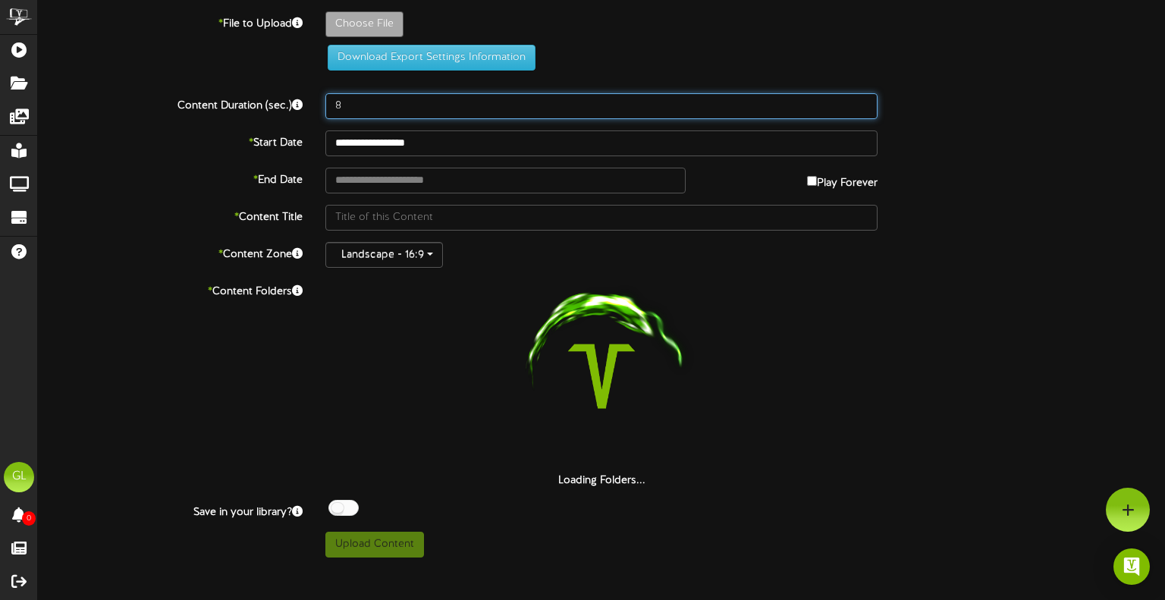
click at [355, 96] on input "8" at bounding box center [601, 106] width 552 height 26
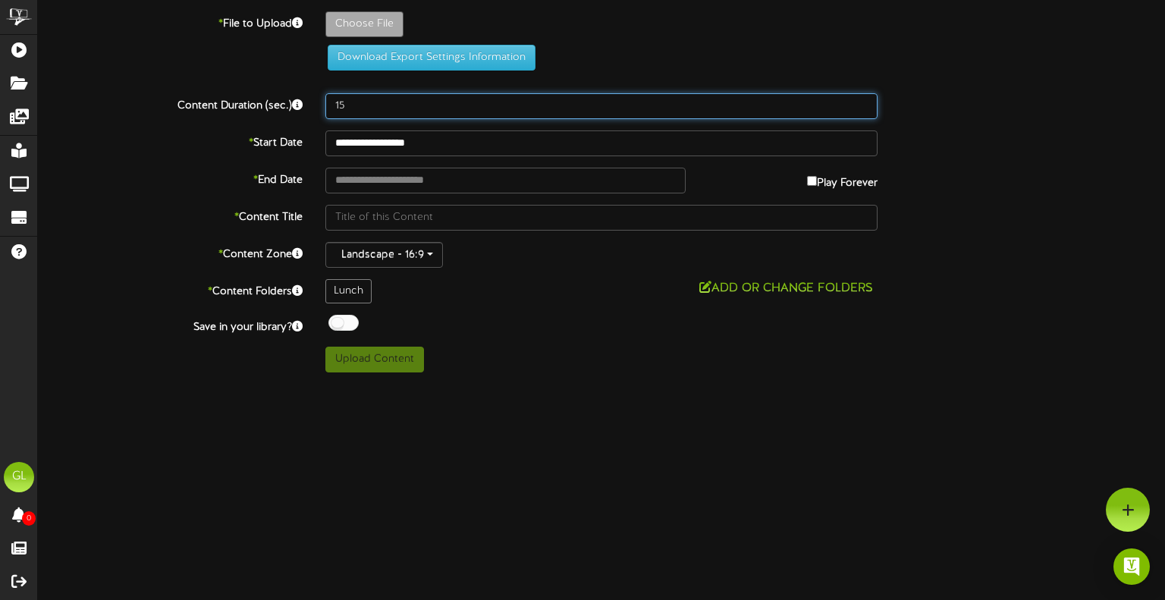
type input "15"
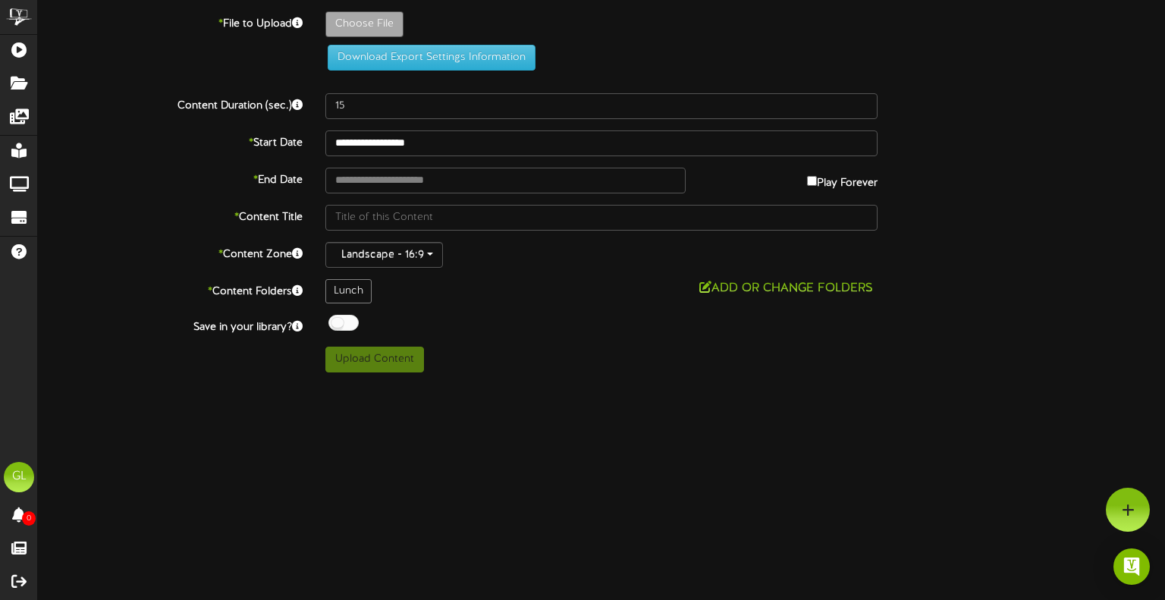
click at [459, 42] on div "Choose File" at bounding box center [745, 27] width 862 height 33
click at [466, 54] on button "Download Export Settings Information" at bounding box center [432, 58] width 208 height 26
type input "**********"
type input "FeaturedDishBase"
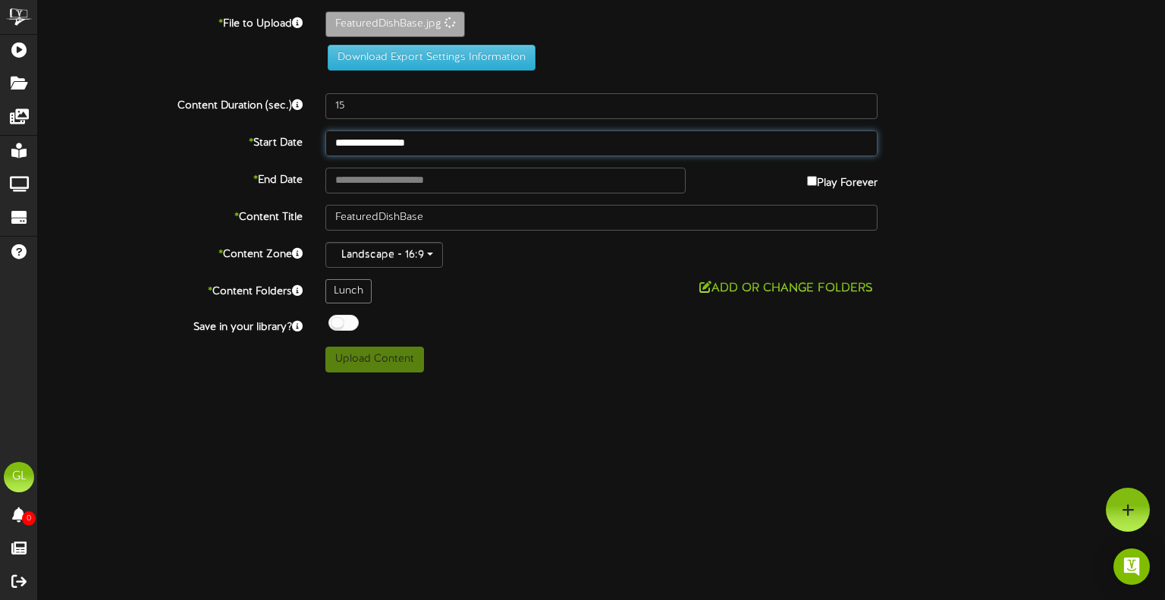
click at [425, 147] on input "**********" at bounding box center [601, 143] width 552 height 26
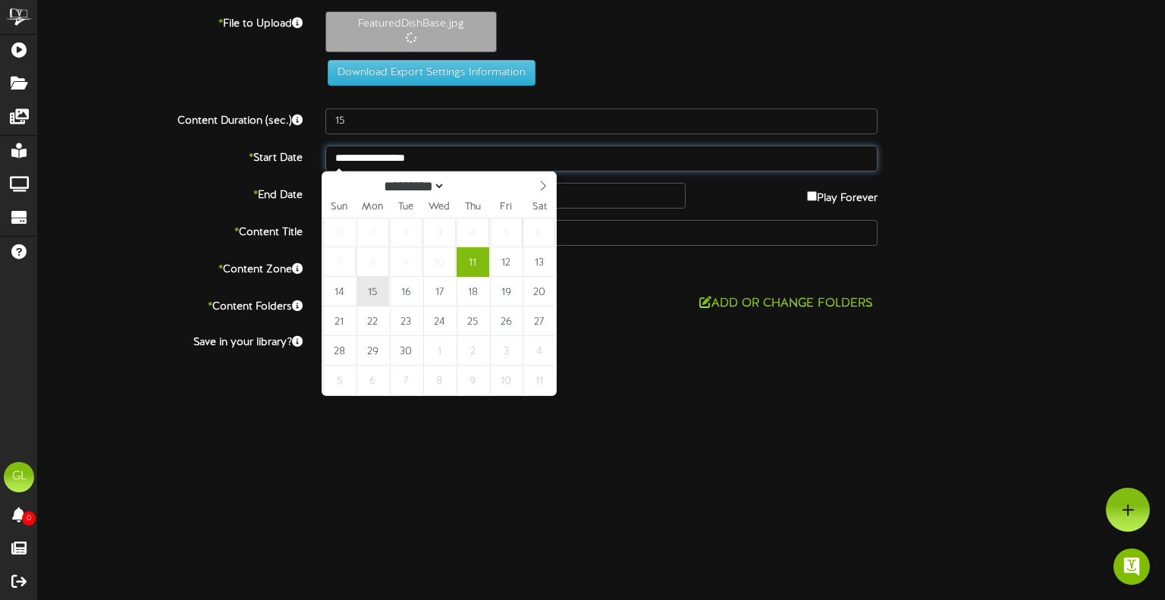
type input "**********"
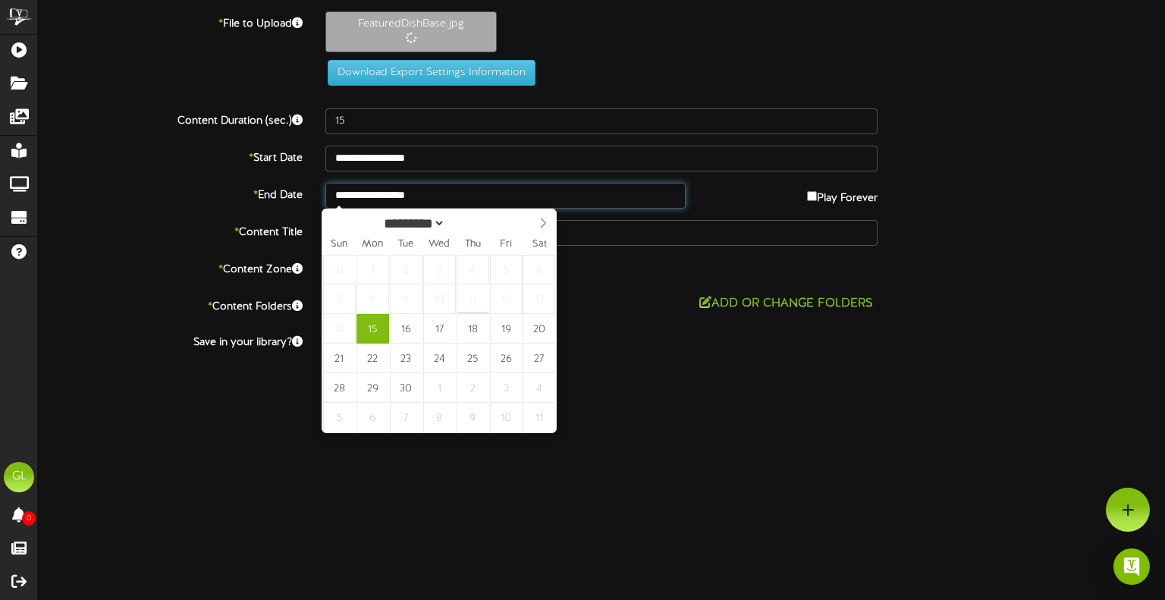
click at [420, 199] on input "**********" at bounding box center [505, 196] width 360 height 26
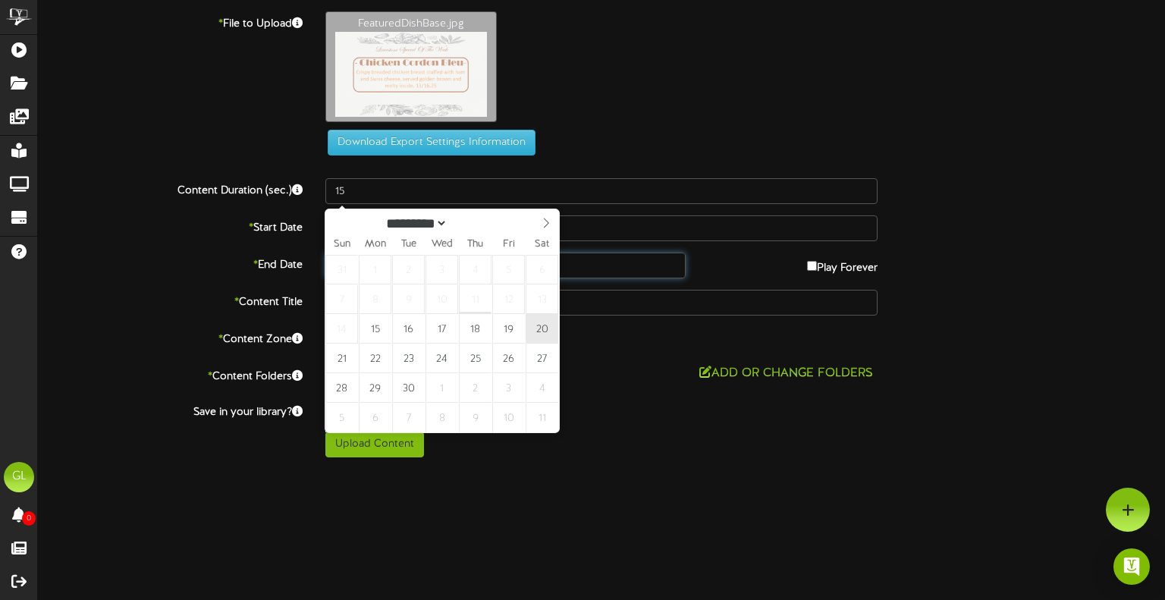
type input "**********"
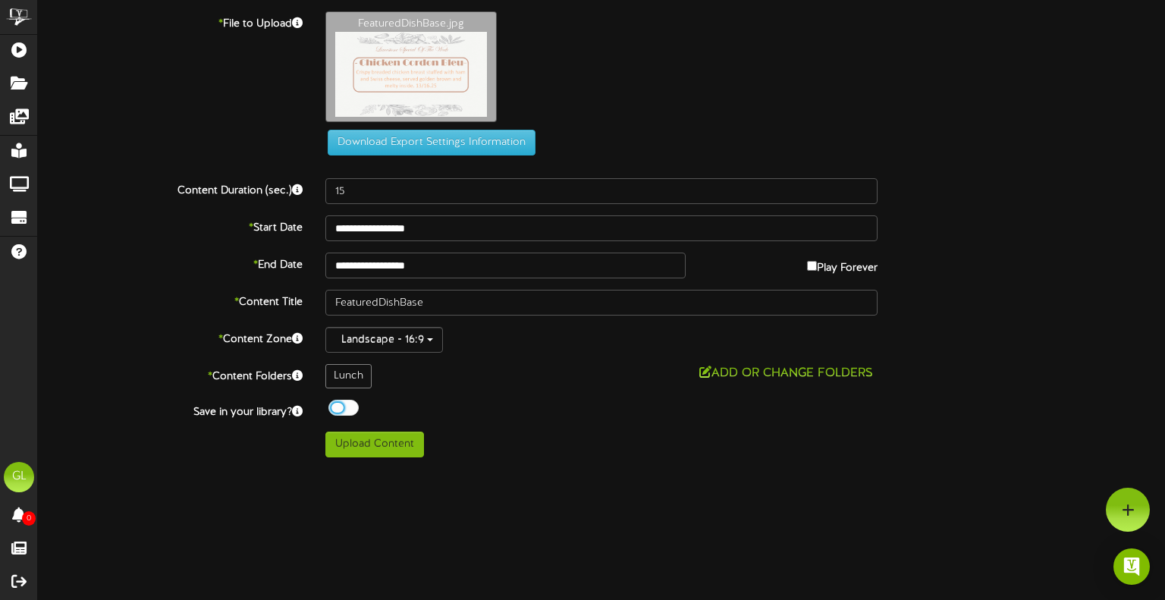
drag, startPoint x: 356, startPoint y: 400, endPoint x: 340, endPoint y: 407, distance: 17.6
click at [355, 400] on div "Off On" at bounding box center [601, 410] width 552 height 20
click at [340, 408] on div at bounding box center [343, 408] width 30 height 16
click at [788, 379] on button "Add or Change Folders" at bounding box center [785, 373] width 183 height 19
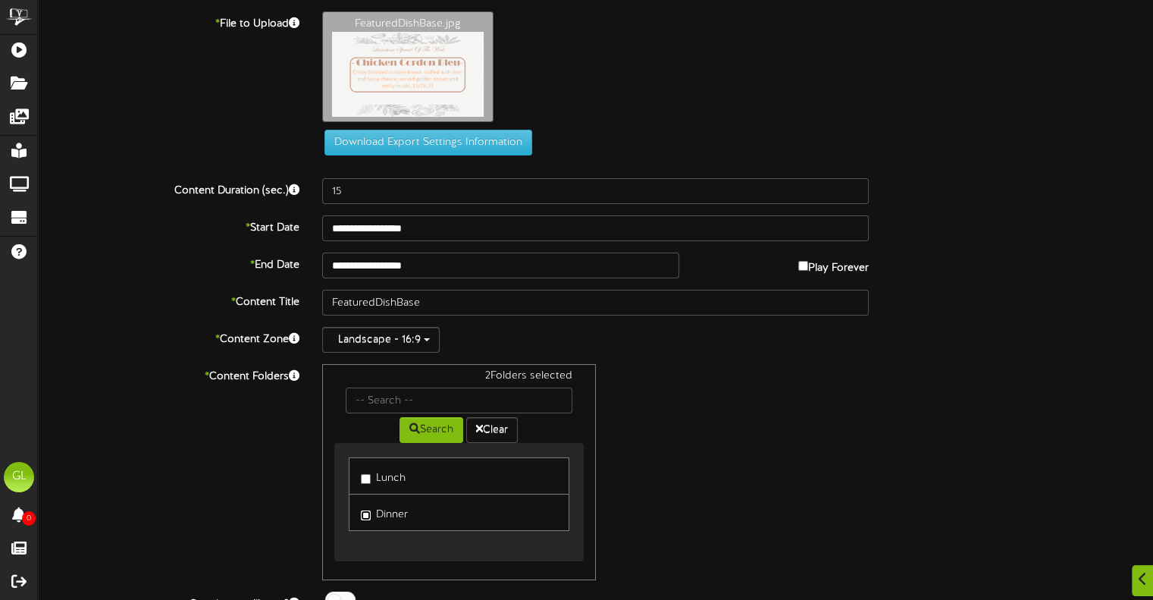
scroll to position [58, 0]
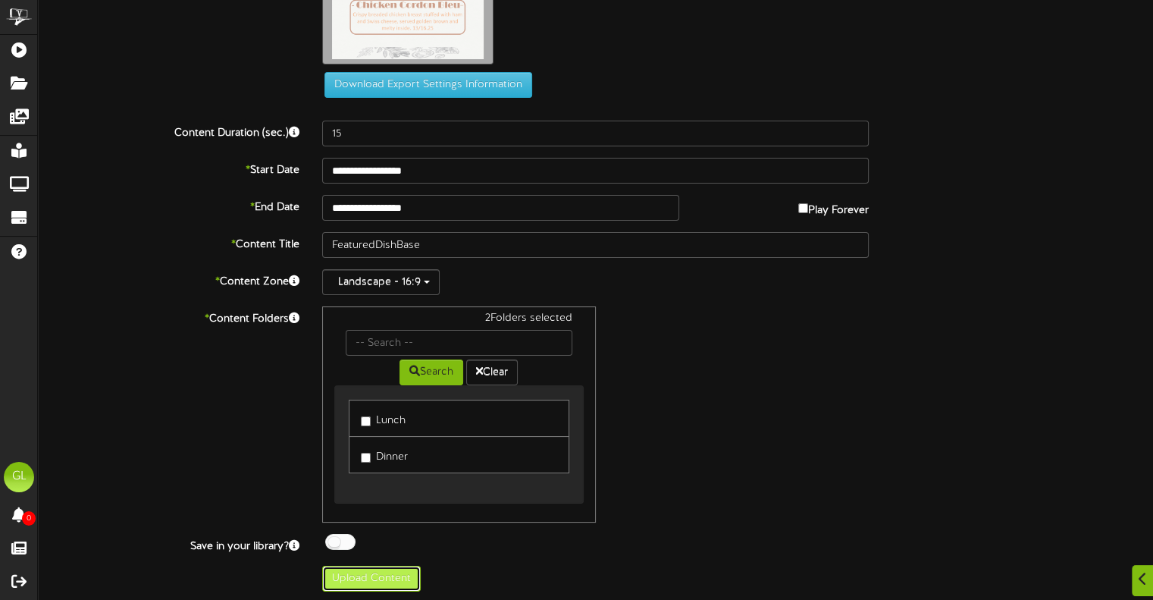
click at [397, 574] on button "Upload Content" at bounding box center [371, 579] width 99 height 26
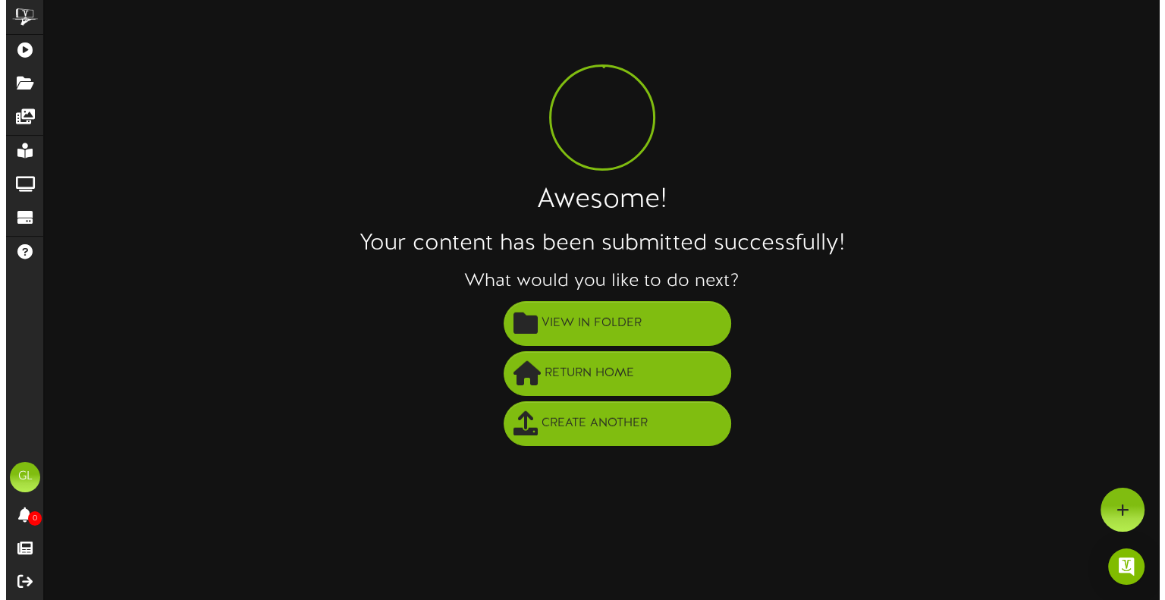
scroll to position [0, 0]
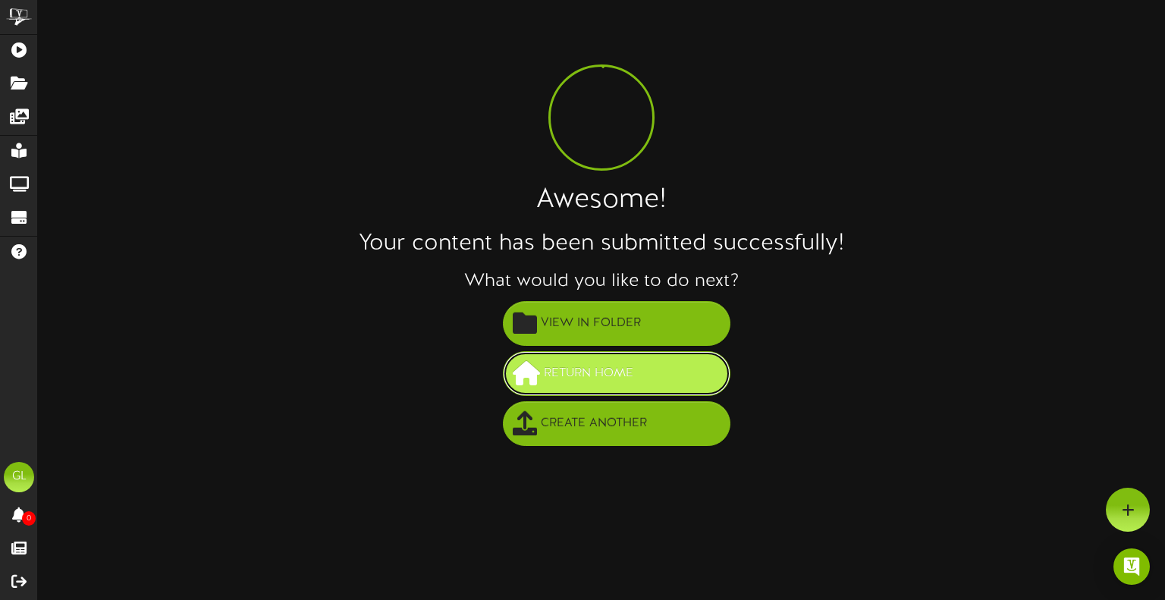
click at [589, 381] on span "Return Home" at bounding box center [588, 373] width 97 height 25
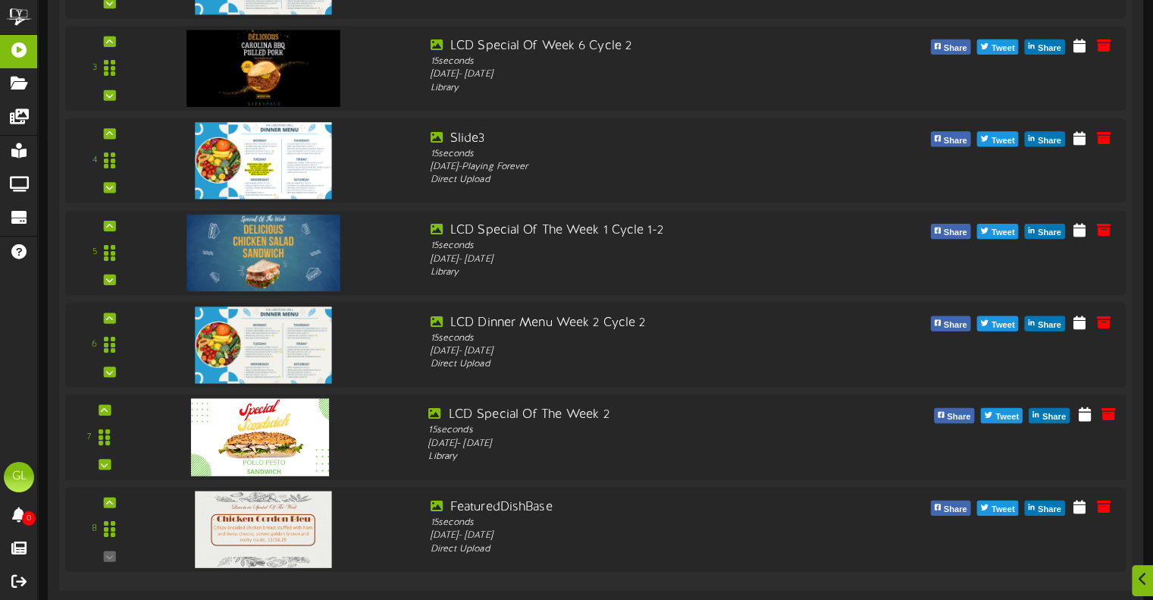
scroll to position [1456, 0]
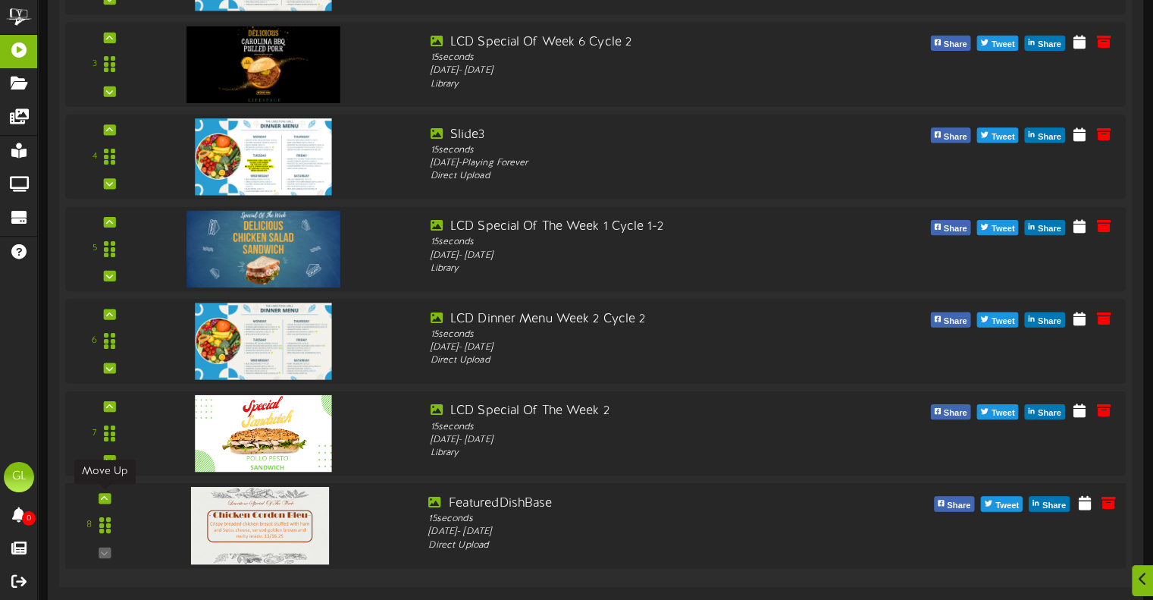
click at [105, 494] on icon at bounding box center [104, 498] width 7 height 8
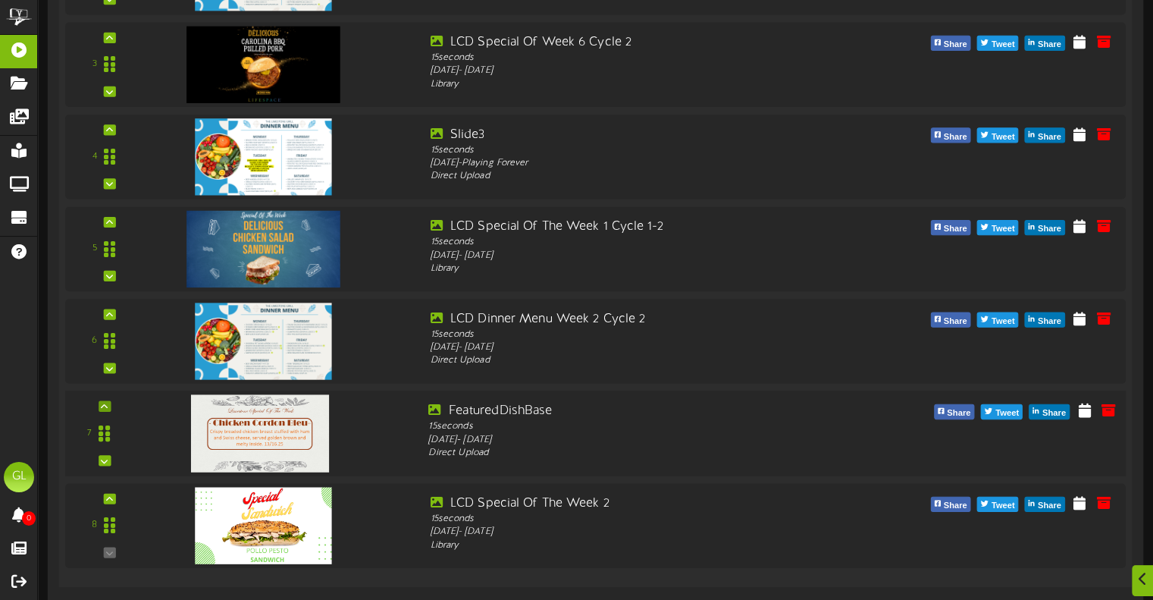
click at [109, 400] on div at bounding box center [105, 405] width 12 height 11
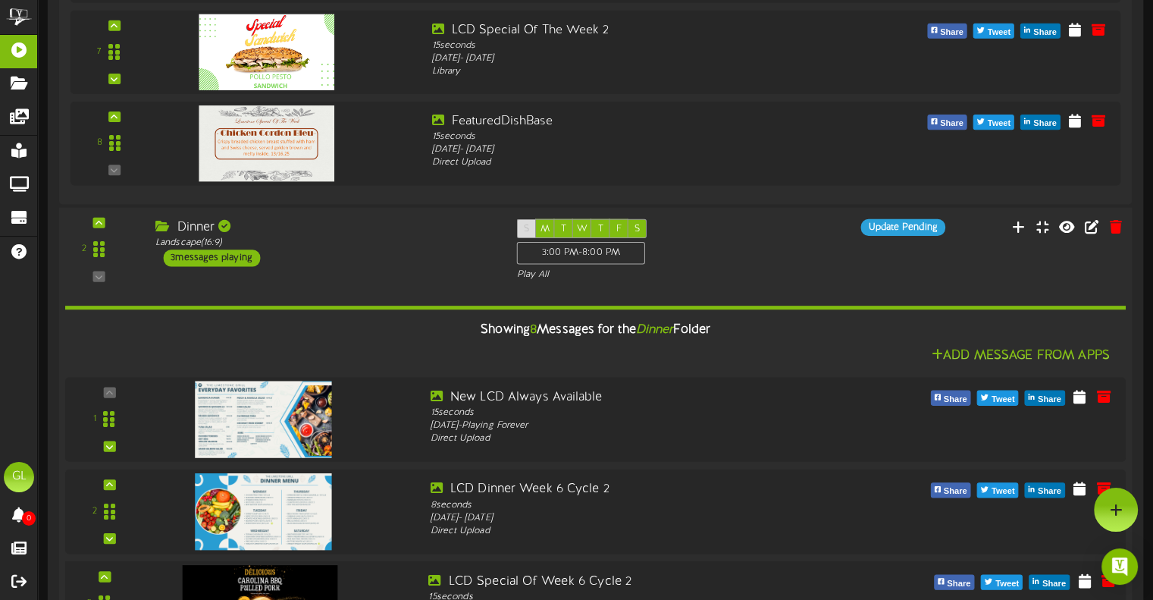
scroll to position [774, 0]
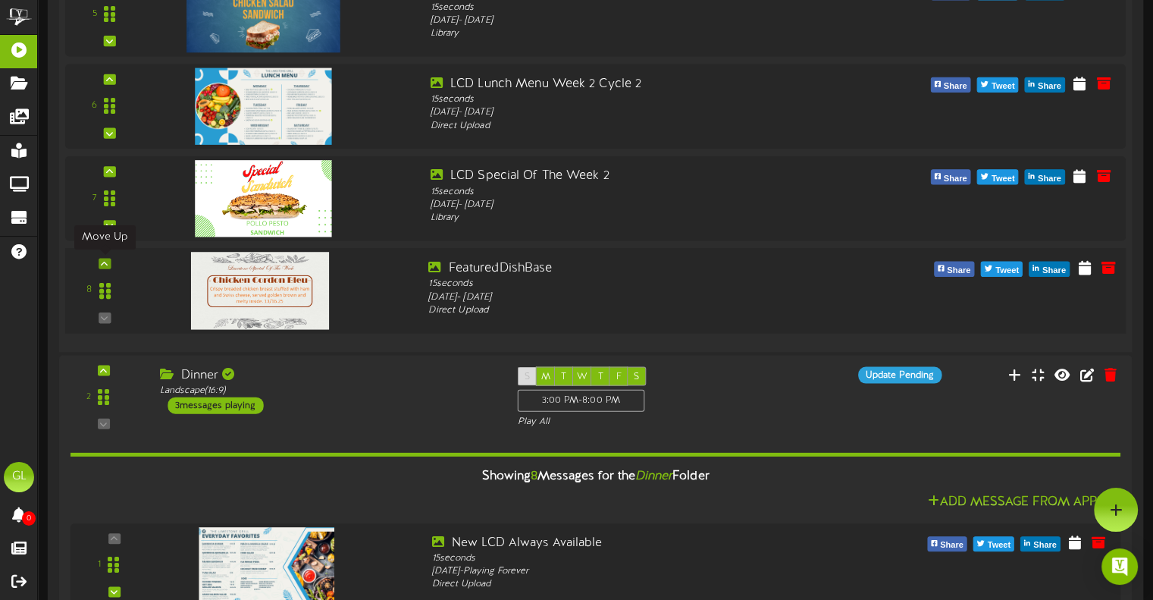
click at [105, 258] on div at bounding box center [105, 263] width 12 height 11
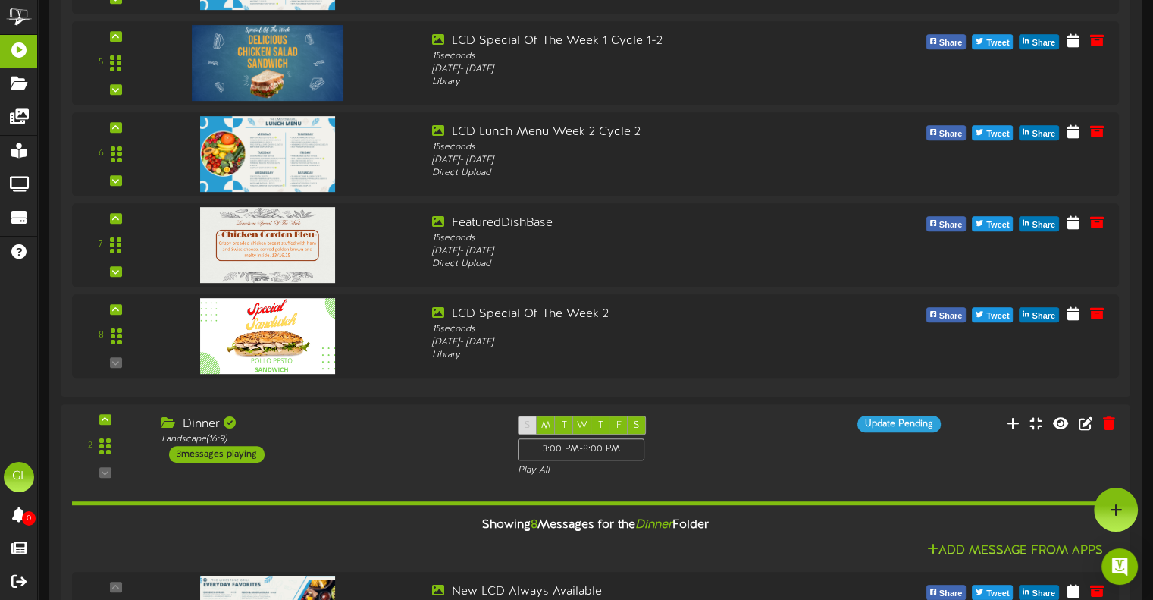
scroll to position [698, 0]
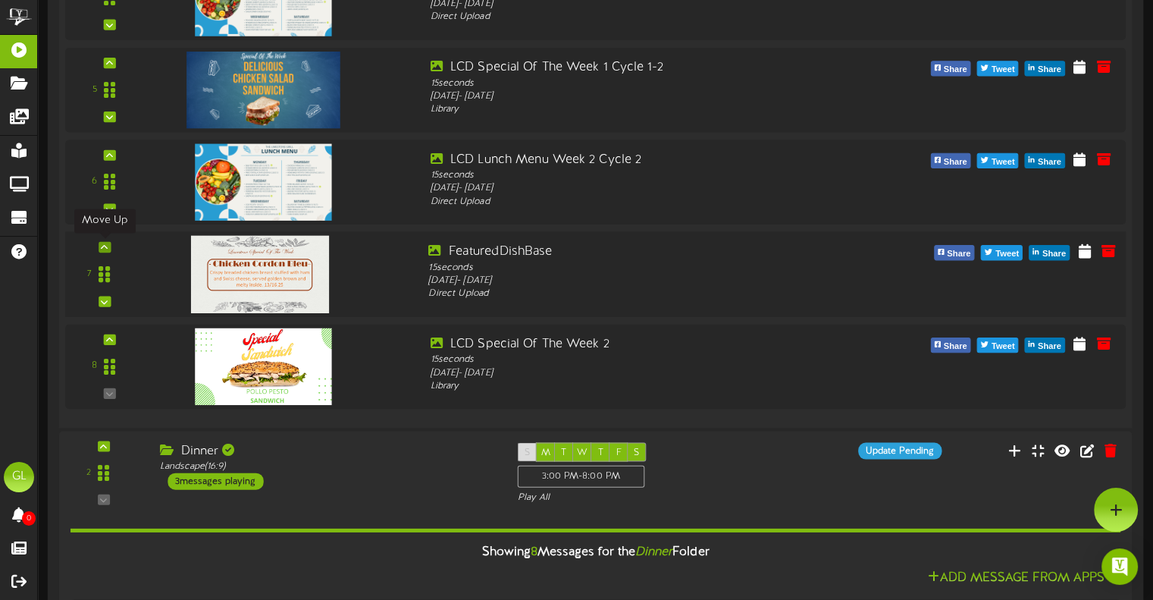
click at [99, 243] on div at bounding box center [105, 246] width 12 height 11
